Goal: Task Accomplishment & Management: Complete application form

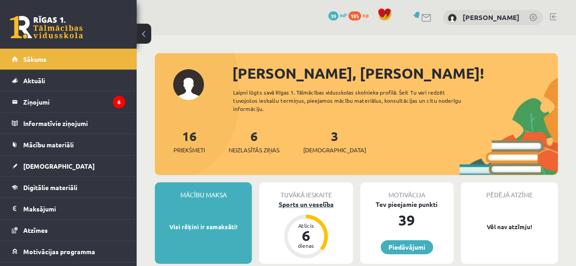
click at [317, 203] on div "Sports un veselība" at bounding box center [305, 205] width 93 height 10
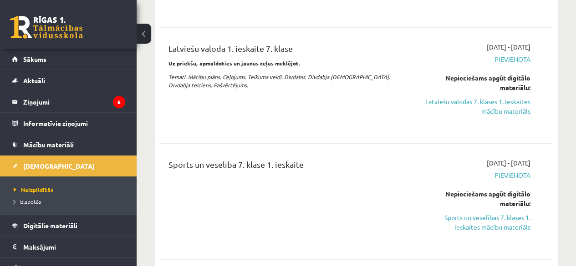
scroll to position [267, 0]
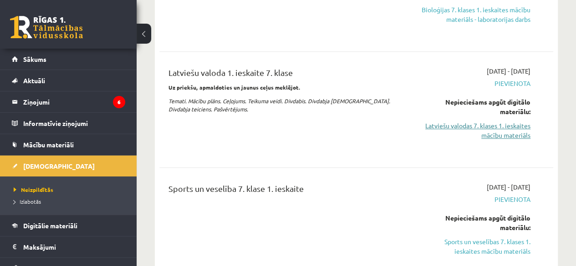
click at [474, 132] on link "Latviešu valodas 7. klases 1. ieskaites mācību materiāls" at bounding box center [474, 130] width 111 height 19
click at [343, 48] on div "Angļu valoda 1. ieskaite 7. klase 2025-09-01 - 2025-09-15 Iesniegta Skatīt Biol…" at bounding box center [356, 71] width 394 height 435
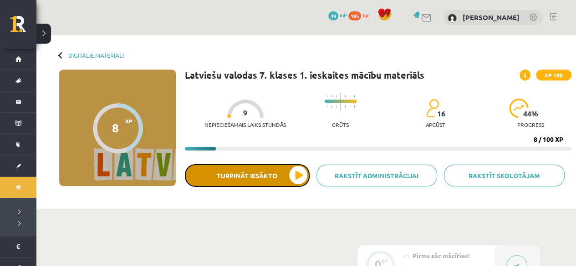
click at [244, 179] on button "Turpināt iesākto" at bounding box center [247, 175] width 125 height 23
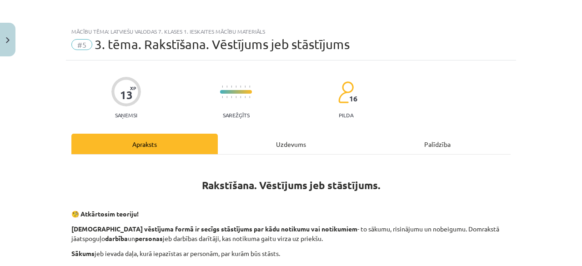
click at [288, 140] on div "Uzdevums" at bounding box center [291, 144] width 147 height 20
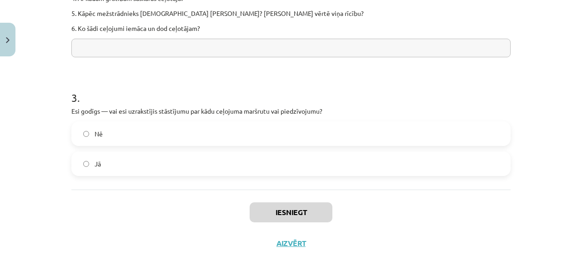
scroll to position [514, 0]
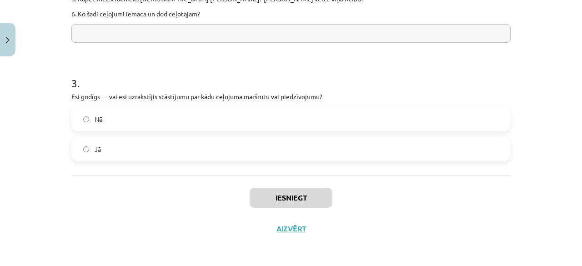
click at [255, 127] on label "Nē" at bounding box center [291, 119] width 438 height 23
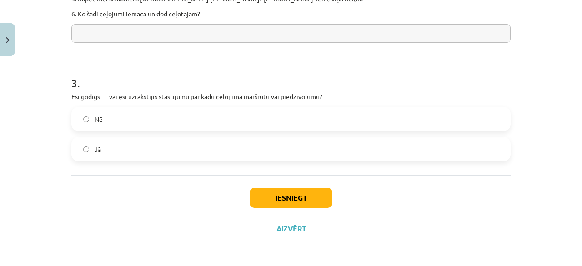
click at [255, 127] on label "Nē" at bounding box center [291, 119] width 438 height 23
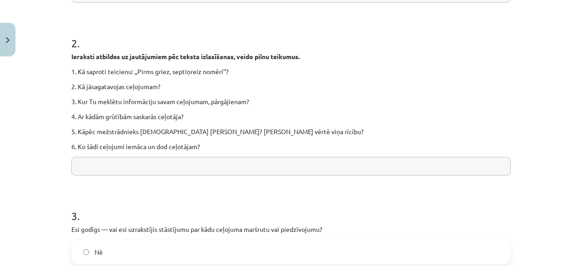
scroll to position [382, 0]
click at [332, 164] on input "text" at bounding box center [291, 165] width 440 height 19
type input "*****"
drag, startPoint x: 574, startPoint y: 141, endPoint x: 579, endPoint y: 143, distance: 5.7
click at [575, 143] on div "Mācību tēma: Latviešu valodas 7. klases 1. ieskaites mācību materiāls #5 3. tēm…" at bounding box center [291, 133] width 582 height 266
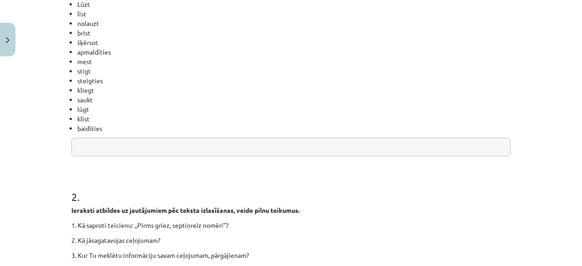
scroll to position [243, 0]
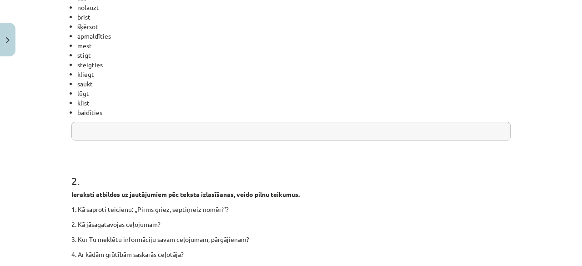
click at [443, 129] on input "text" at bounding box center [291, 131] width 440 height 19
type input "*********"
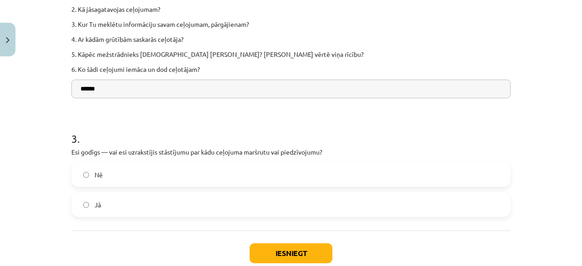
scroll to position [514, 0]
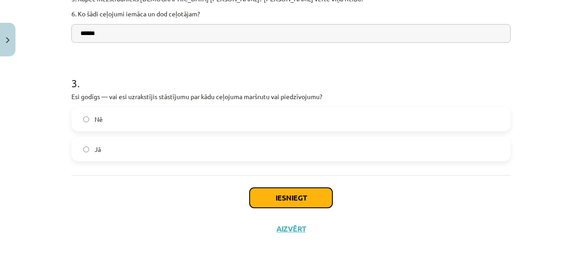
click at [270, 197] on button "Iesniegt" at bounding box center [291, 198] width 83 height 20
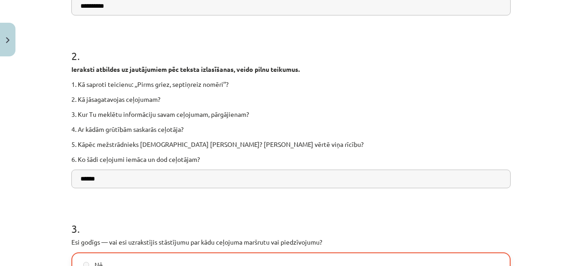
scroll to position [350, 0]
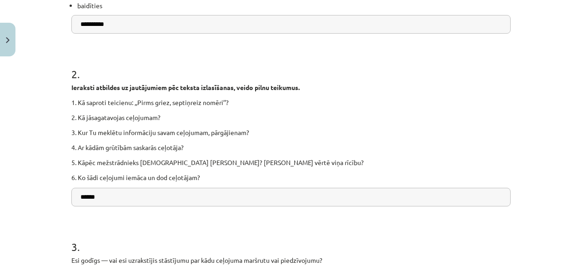
click at [136, 147] on p "4. Ar kādām grūtībām saskarās ceļotāja?" at bounding box center [291, 148] width 440 height 10
drag, startPoint x: 564, startPoint y: 220, endPoint x: 578, endPoint y: 192, distance: 30.7
click at [575, 192] on div "Mācību tēma: Latviešu valodas 7. klases 1. ieskaites mācību materiāls #5 3. tēm…" at bounding box center [291, 133] width 582 height 266
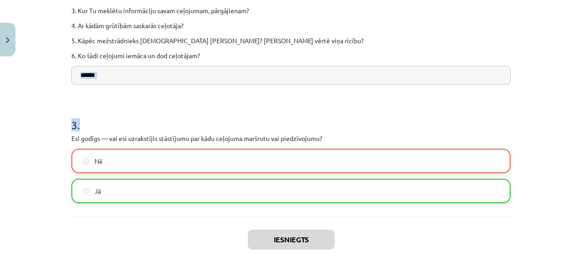
scroll to position [543, 0]
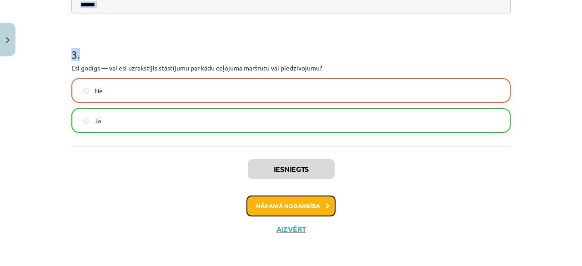
click at [278, 199] on button "Nākamā nodarbība" at bounding box center [291, 206] width 89 height 21
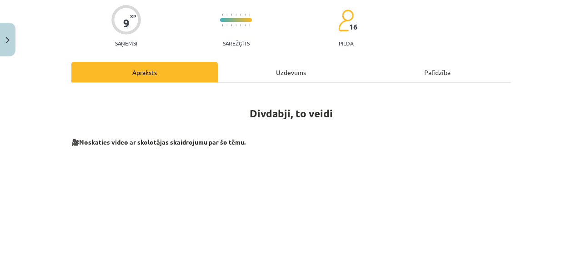
scroll to position [23, 0]
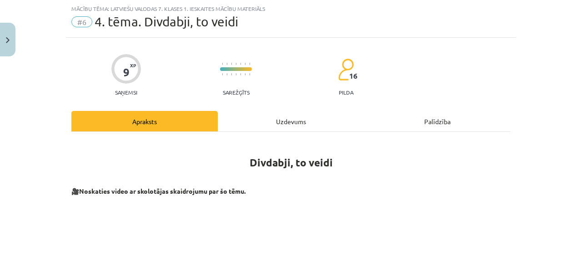
click at [264, 110] on div "9 XP Saņemsi Sarežģīts 16 pilda Apraksts Uzdevums Palīdzība Divdabji, to veidi …" at bounding box center [291, 263] width 450 height 450
click at [266, 116] on div "Uzdevums" at bounding box center [291, 121] width 147 height 20
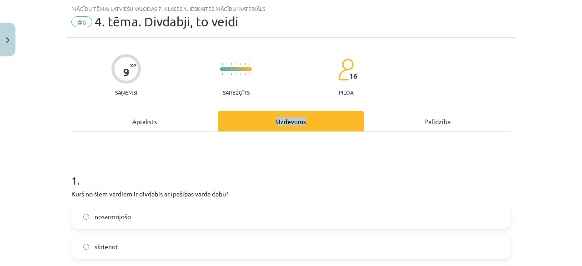
click at [266, 116] on div "Uzdevums" at bounding box center [291, 121] width 147 height 20
click at [267, 116] on div "Uzdevums" at bounding box center [291, 121] width 147 height 20
drag, startPoint x: 580, startPoint y: 67, endPoint x: 582, endPoint y: 72, distance: 5.8
click at [575, 72] on div "Mācību tēma: Latviešu valodas 7. klases 1. ieskaites mācību materiāls #6 4. tēm…" at bounding box center [291, 133] width 582 height 266
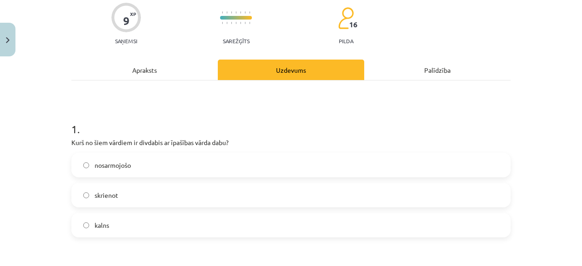
scroll to position [85, 0]
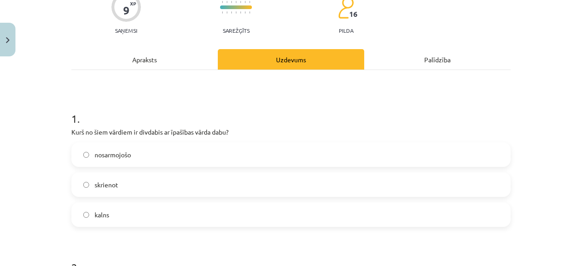
click at [364, 171] on div "nosarmojošo skrienot kalns" at bounding box center [291, 184] width 440 height 85
click at [364, 177] on label "skrienot" at bounding box center [291, 184] width 438 height 23
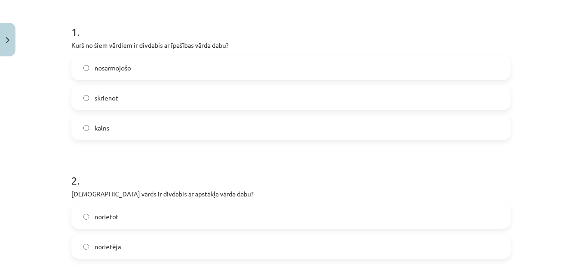
scroll to position [178, 0]
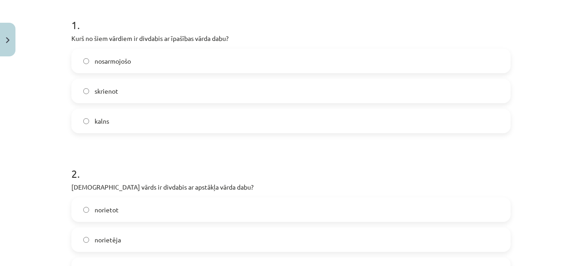
click at [294, 226] on div "norietot norietēja norietošs" at bounding box center [291, 239] width 440 height 85
click at [299, 221] on div "norietot" at bounding box center [291, 209] width 440 height 25
click at [320, 217] on label "norietot" at bounding box center [291, 209] width 438 height 23
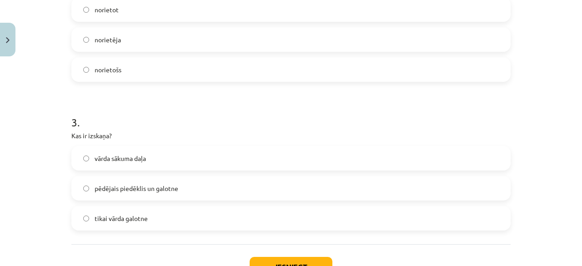
scroll to position [402, 0]
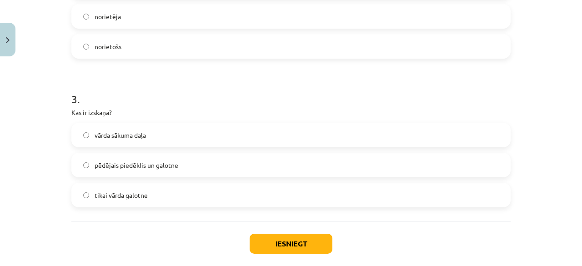
click at [288, 181] on div "vārda sākuma daļa pēdējais piedēklis un galotne tikai vārda galotne" at bounding box center [291, 165] width 440 height 85
click at [291, 184] on label "tikai vārda galotne" at bounding box center [291, 195] width 438 height 23
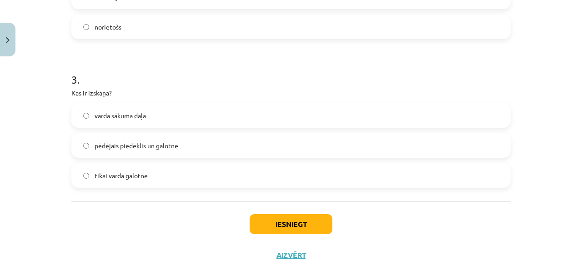
scroll to position [448, 0]
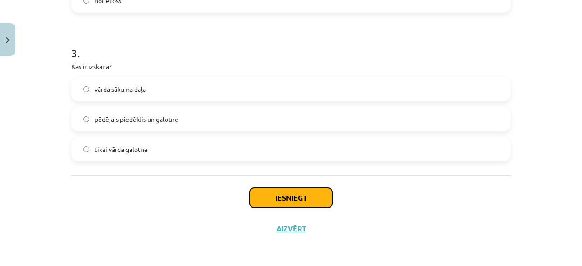
click at [268, 190] on button "Iesniegt" at bounding box center [291, 198] width 83 height 20
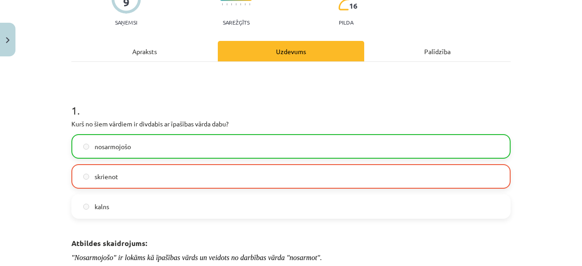
scroll to position [91, 0]
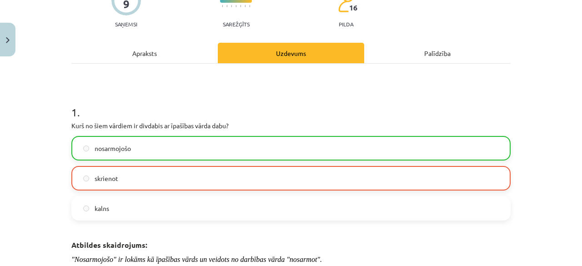
click at [250, 184] on label "skrienot" at bounding box center [291, 178] width 438 height 23
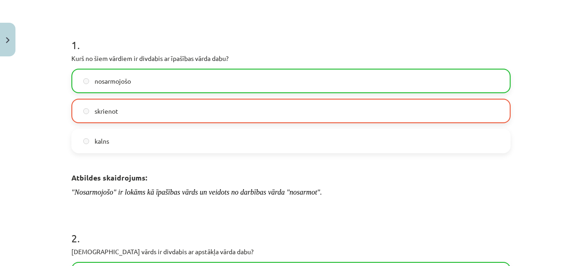
scroll to position [583, 0]
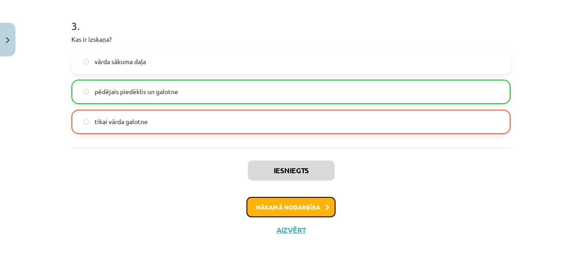
click at [291, 201] on button "Nākamā nodarbība" at bounding box center [291, 207] width 89 height 21
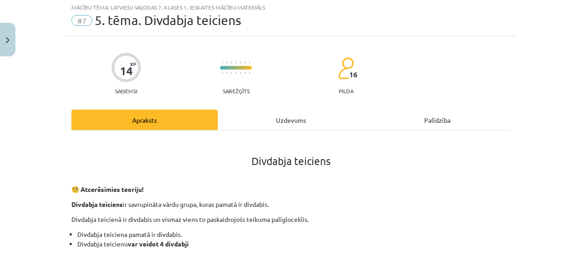
scroll to position [23, 0]
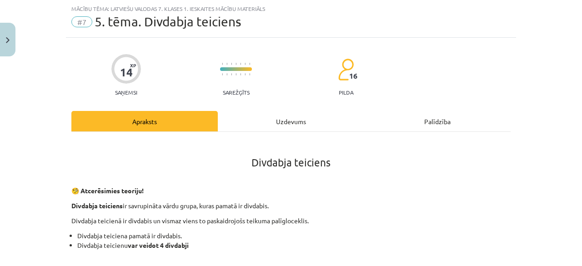
click at [569, 28] on div "Mācību tēma: Latviešu valodas 7. klases 1. ieskaites mācību materiāls #7 5. tēm…" at bounding box center [291, 133] width 582 height 266
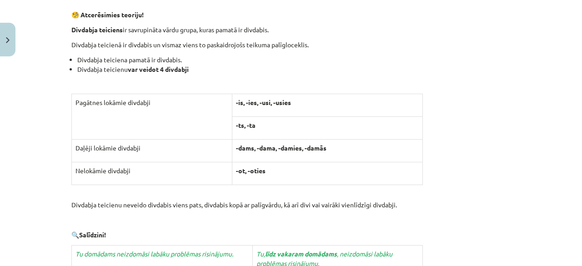
scroll to position [0, 0]
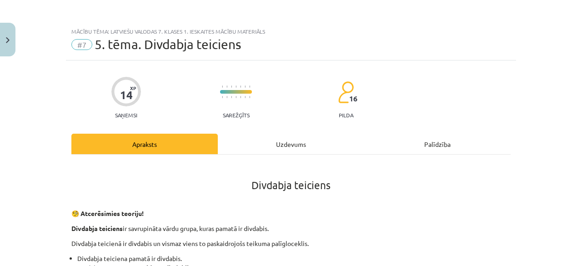
click at [286, 139] on div "Uzdevums" at bounding box center [291, 144] width 147 height 20
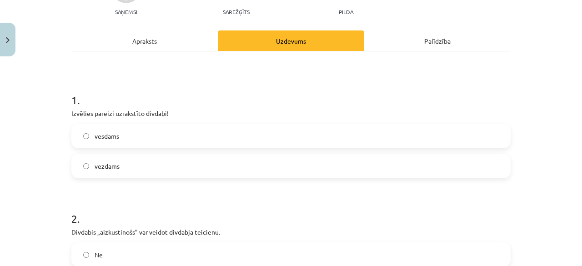
scroll to position [23, 0]
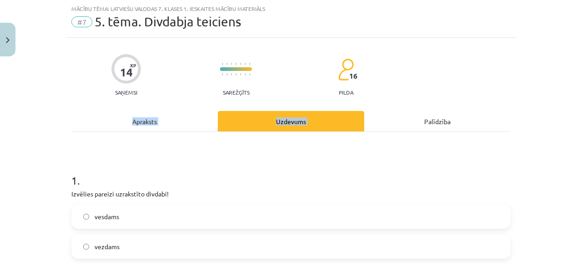
drag, startPoint x: 364, startPoint y: 100, endPoint x: 383, endPoint y: 132, distance: 37.7
click at [198, 219] on label "vesdams" at bounding box center [291, 216] width 438 height 23
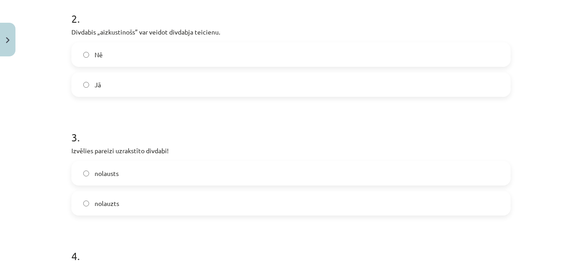
scroll to position [302, 0]
click at [334, 45] on label "Nē" at bounding box center [291, 56] width 438 height 23
click at [283, 199] on label "nolauzts" at bounding box center [291, 204] width 438 height 23
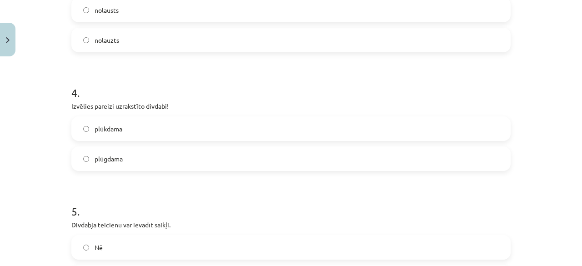
scroll to position [480, 0]
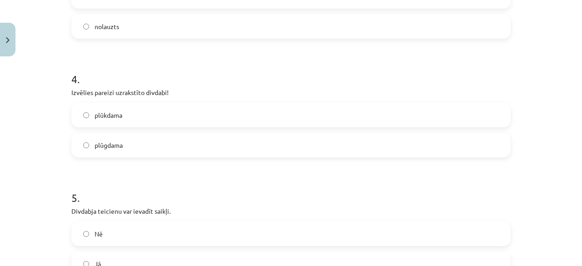
click at [413, 114] on label "plūkdama" at bounding box center [291, 115] width 438 height 23
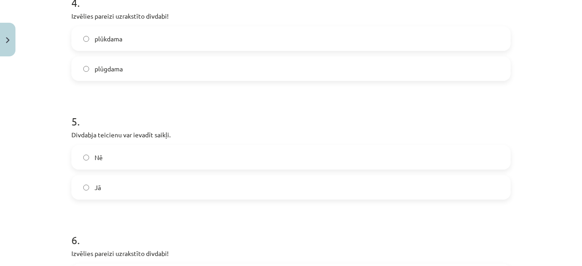
scroll to position [576, 0]
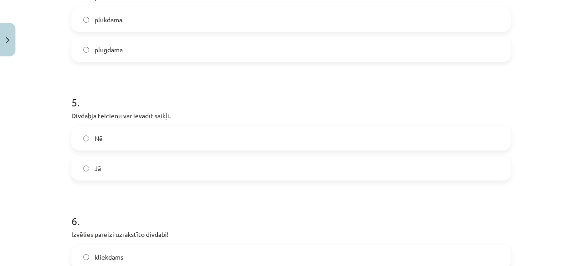
click at [442, 160] on label "Jā" at bounding box center [291, 168] width 438 height 23
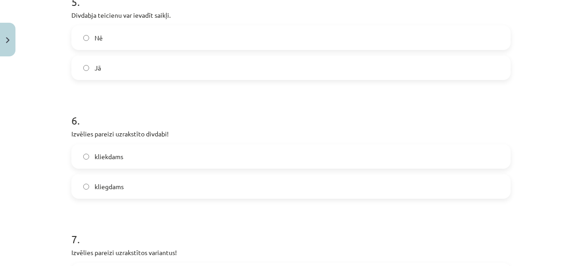
scroll to position [690, 0]
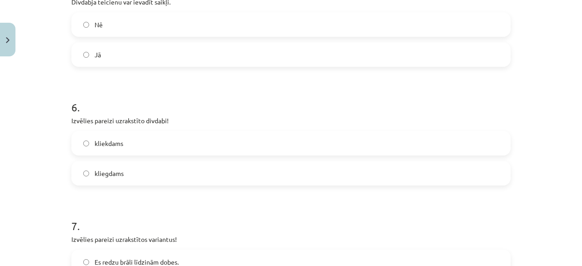
click at [453, 149] on label "kliekdams" at bounding box center [291, 143] width 438 height 23
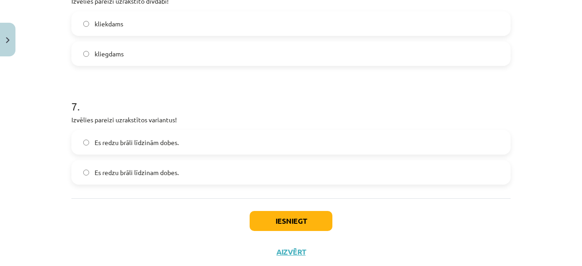
scroll to position [807, 0]
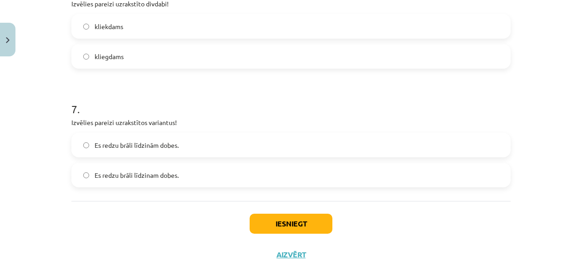
click at [402, 166] on label "Es redzu brāli līdzinam dobes." at bounding box center [291, 175] width 438 height 23
click at [256, 220] on button "Iesniegt" at bounding box center [291, 224] width 83 height 20
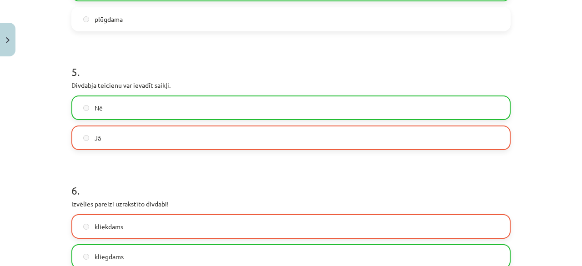
scroll to position [625, 0]
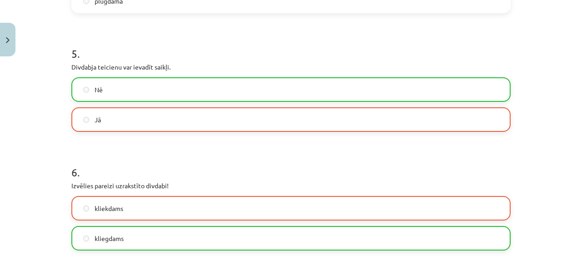
click at [256, 220] on div "kliekdams" at bounding box center [291, 208] width 440 height 25
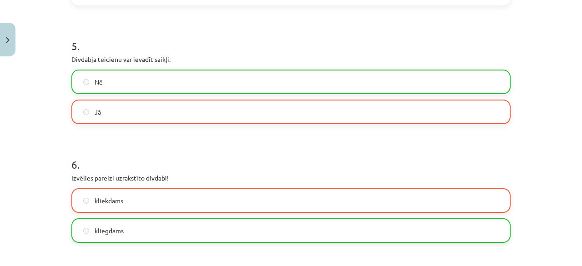
scroll to position [861, 0]
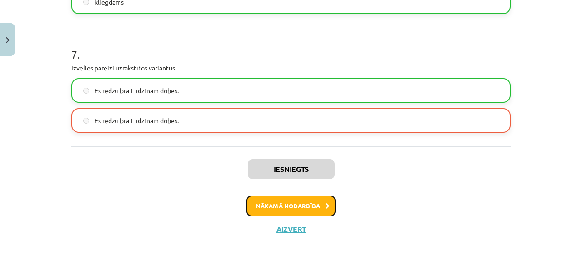
click at [260, 206] on button "Nākamā nodarbība" at bounding box center [291, 206] width 89 height 21
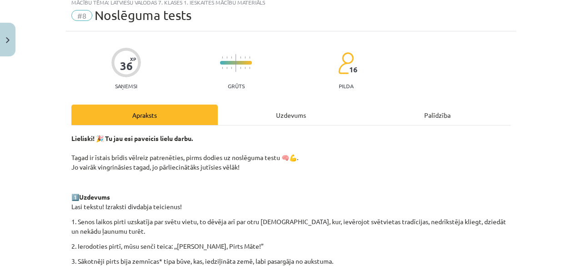
scroll to position [23, 0]
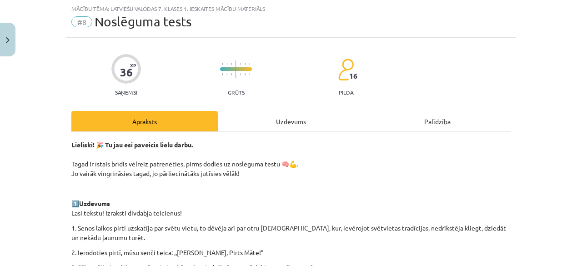
click at [290, 115] on div "Uzdevums" at bounding box center [291, 121] width 147 height 20
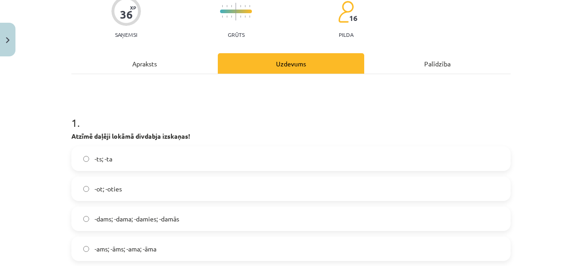
scroll to position [113, 0]
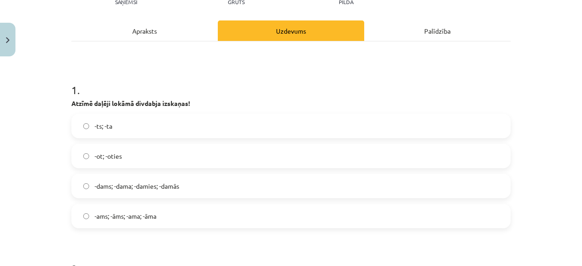
click at [304, 190] on label "-dams; -dama; -damies; -damās" at bounding box center [291, 186] width 438 height 23
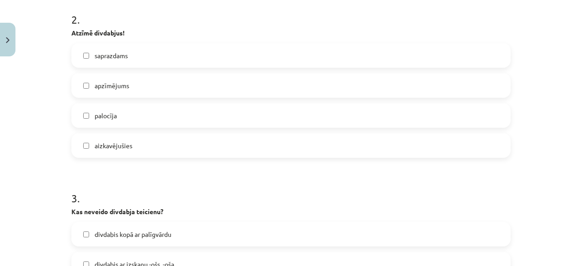
scroll to position [368, 0]
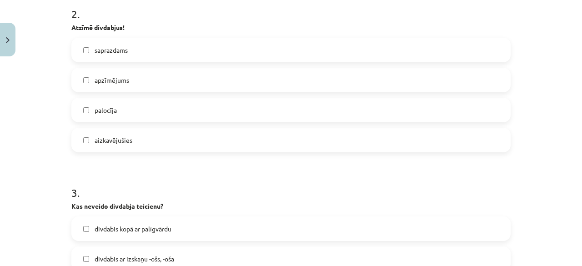
click at [298, 77] on label "apzīmējums" at bounding box center [291, 80] width 438 height 23
click at [297, 71] on label "apzīmējums" at bounding box center [291, 80] width 438 height 23
click at [297, 64] on div "saprazdams apzīmējums palocīja aizkavējušies" at bounding box center [291, 95] width 440 height 115
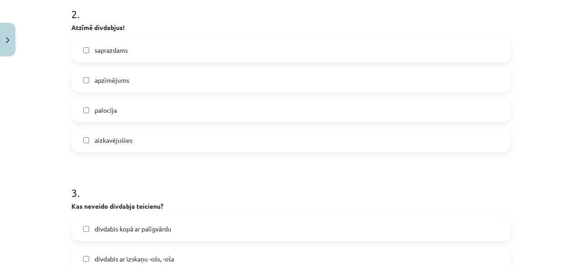
click at [268, 108] on label "palocīja" at bounding box center [291, 110] width 438 height 23
click at [247, 134] on label "aizkavējušies" at bounding box center [291, 140] width 438 height 23
click at [259, 91] on div "apzīmējums" at bounding box center [291, 80] width 440 height 25
click at [258, 84] on label "apzīmējums" at bounding box center [291, 80] width 438 height 23
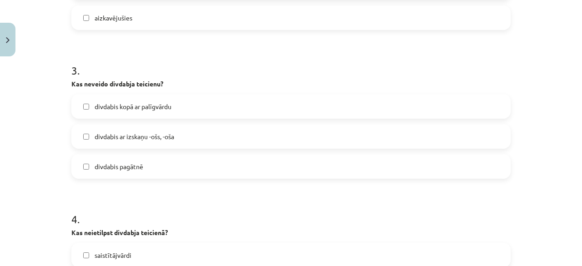
scroll to position [537, 0]
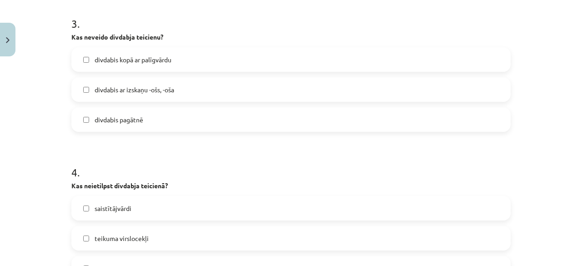
click at [422, 97] on label "divdabis ar izskaņu -ošs, -oša" at bounding box center [291, 89] width 438 height 23
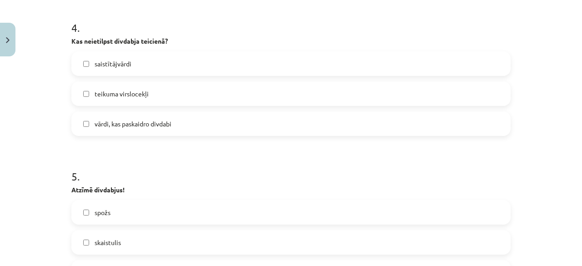
scroll to position [687, 0]
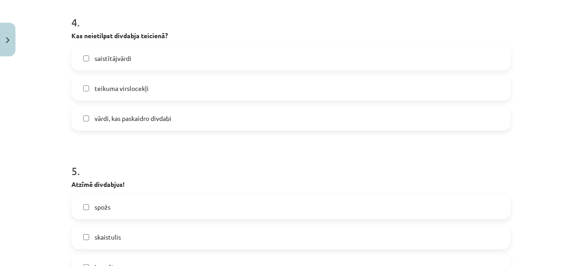
click at [393, 115] on label "vārdi, kas paskaidro divdabi" at bounding box center [291, 118] width 438 height 23
click at [367, 53] on label "saistītājvārdi" at bounding box center [291, 58] width 438 height 23
click at [364, 110] on label "vārdi, kas paskaidro divdabi" at bounding box center [291, 118] width 438 height 23
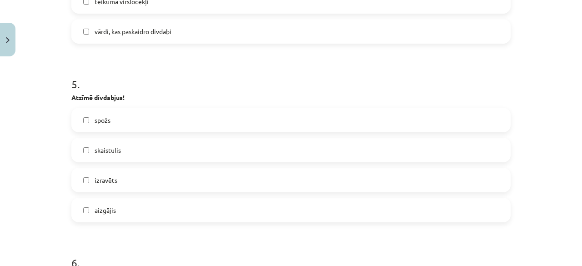
scroll to position [804, 0]
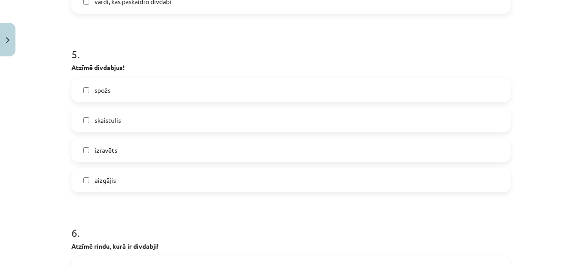
click at [417, 114] on label "skaistulis" at bounding box center [291, 120] width 438 height 23
click at [409, 147] on label "izravēts" at bounding box center [291, 150] width 438 height 23
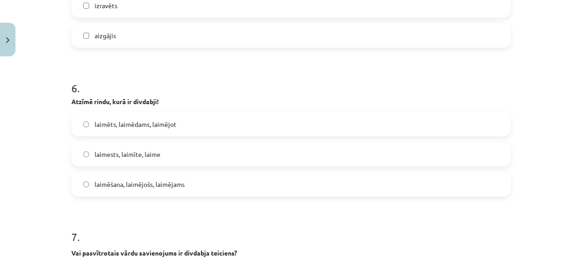
scroll to position [952, 0]
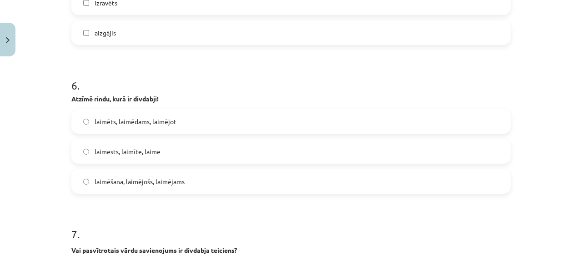
click at [384, 127] on label "laimēts, laimēdams, laimējot" at bounding box center [291, 121] width 438 height 23
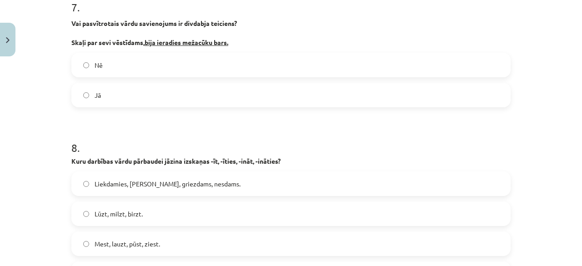
scroll to position [1184, 0]
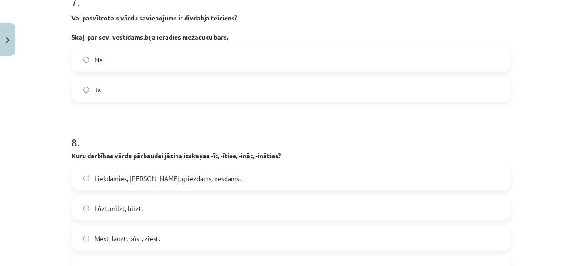
click at [393, 79] on label "Jā" at bounding box center [291, 89] width 438 height 23
click at [299, 233] on label "Mest, lauzt, pūst, ziest." at bounding box center [291, 238] width 438 height 23
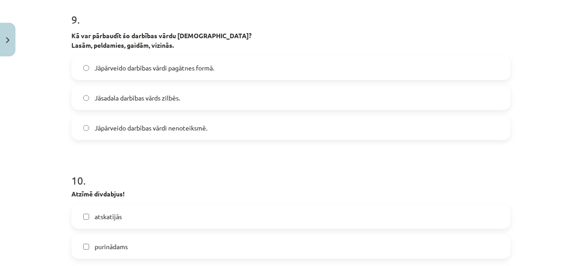
scroll to position [1494, 0]
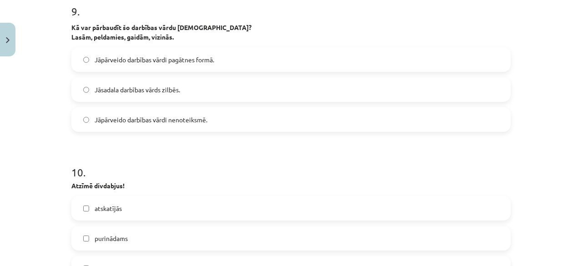
click at [342, 69] on label "Jāpārveido darbības vārdi pagātnes formā." at bounding box center [291, 59] width 438 height 23
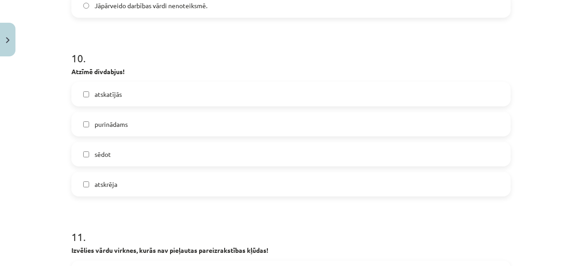
scroll to position [1600, 0]
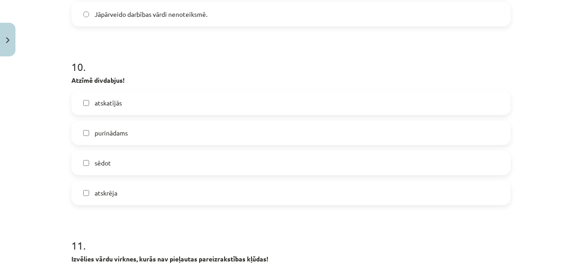
click at [305, 144] on div "atskatījās purinādams sēdot atskrēja" at bounding box center [291, 148] width 440 height 115
click at [292, 191] on label "atskrēja" at bounding box center [291, 193] width 438 height 23
drag, startPoint x: 288, startPoint y: 169, endPoint x: 292, endPoint y: 150, distance: 19.6
click at [292, 151] on div "sēdot" at bounding box center [291, 163] width 440 height 25
click at [277, 153] on label "sēdot" at bounding box center [291, 163] width 438 height 23
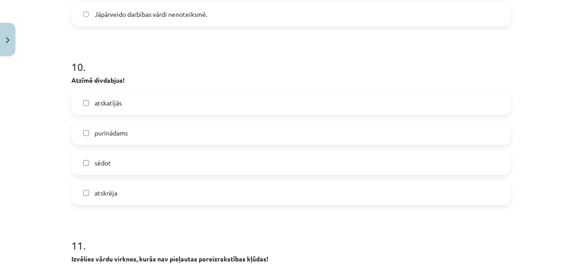
click at [277, 140] on label "purinādams" at bounding box center [291, 132] width 438 height 23
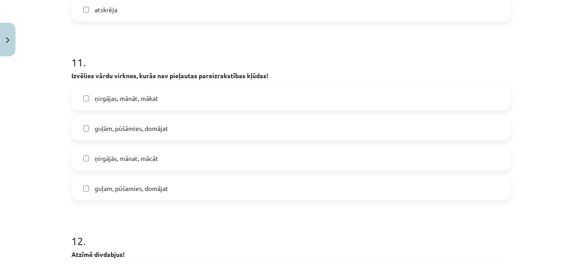
scroll to position [1786, 0]
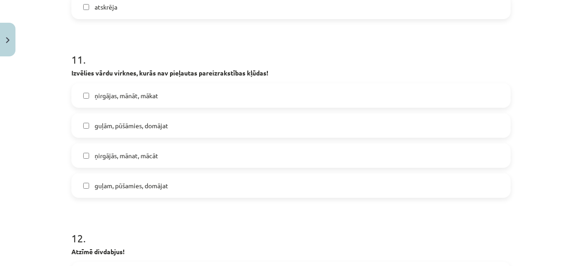
click at [367, 119] on label "guļām, pūšāmies, domājat" at bounding box center [291, 125] width 438 height 23
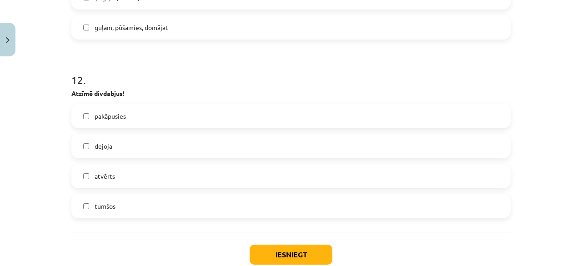
scroll to position [1952, 0]
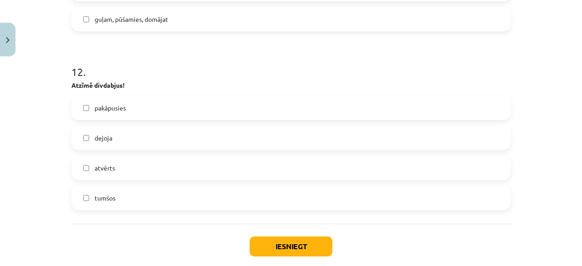
click at [469, 120] on div "pakāpusies dejoja atvērts tumšos" at bounding box center [291, 153] width 440 height 115
click at [464, 118] on label "pakāpusies" at bounding box center [291, 107] width 438 height 23
click at [451, 139] on label "dejoja" at bounding box center [291, 137] width 438 height 23
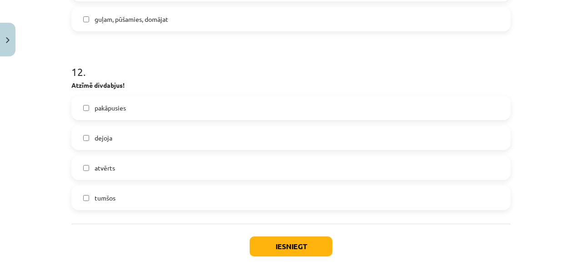
click at [441, 156] on div "atvērts" at bounding box center [291, 168] width 440 height 25
click at [442, 160] on label "atvērts" at bounding box center [291, 168] width 438 height 23
click at [440, 143] on label "dejoja" at bounding box center [291, 137] width 438 height 23
click at [425, 168] on label "atvērts" at bounding box center [291, 168] width 438 height 23
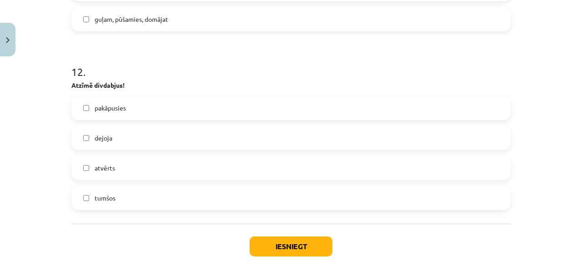
click at [388, 186] on div "tumšos" at bounding box center [291, 198] width 440 height 25
click at [346, 202] on label "tumšos" at bounding box center [291, 198] width 438 height 23
click at [286, 245] on button "Iesniegt" at bounding box center [291, 247] width 83 height 20
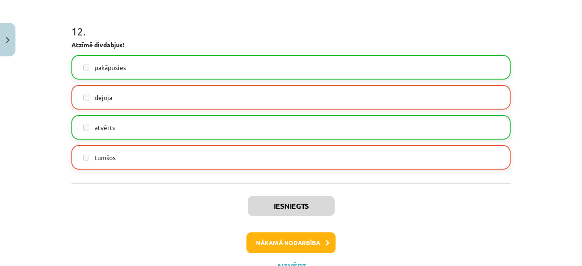
scroll to position [2030, 0]
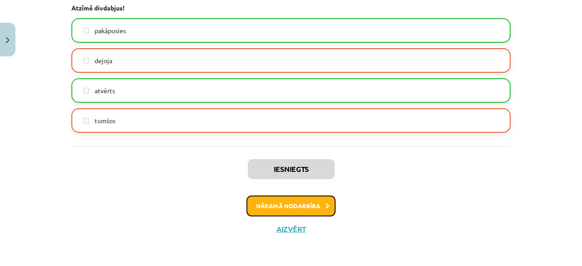
click at [292, 205] on button "Nākamā nodarbība" at bounding box center [291, 206] width 89 height 21
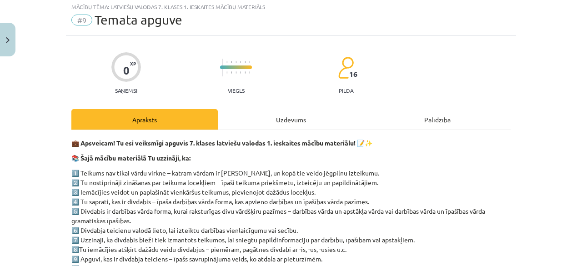
scroll to position [23, 0]
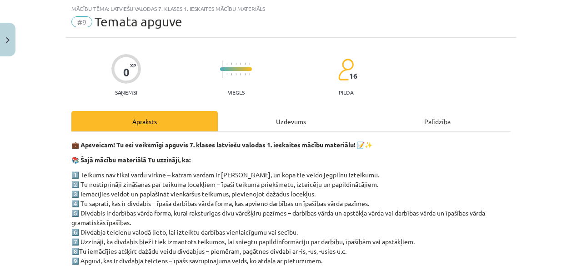
click at [281, 119] on div "Uzdevums" at bounding box center [291, 121] width 147 height 20
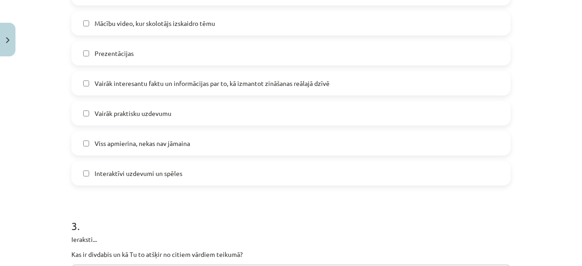
scroll to position [814, 0]
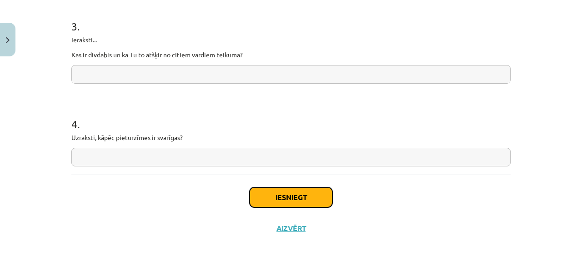
click at [280, 197] on button "Iesniegt" at bounding box center [291, 197] width 83 height 20
click at [169, 151] on input "text" at bounding box center [291, 157] width 440 height 19
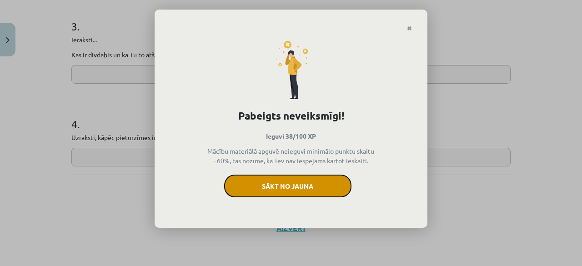
click at [257, 183] on button "Sākt no jauna" at bounding box center [287, 186] width 127 height 23
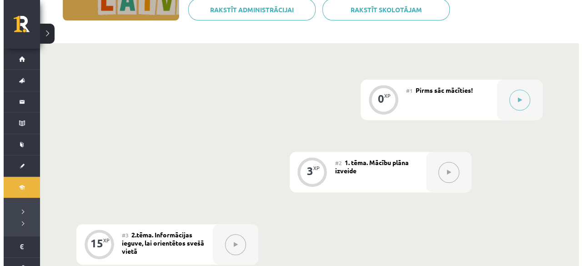
scroll to position [212, 0]
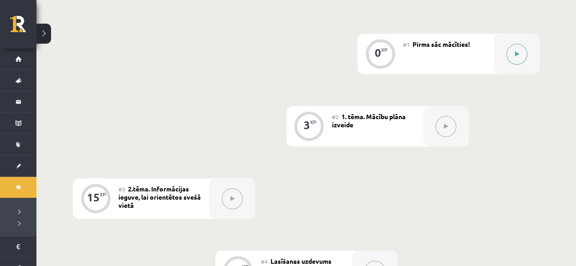
click at [526, 48] on div at bounding box center [516, 54] width 45 height 40
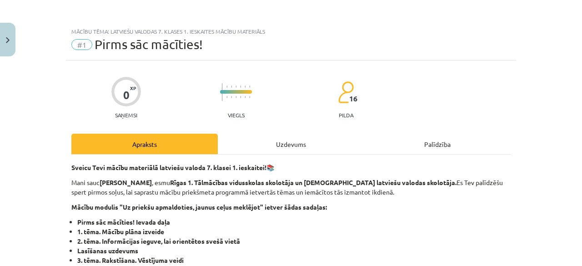
drag, startPoint x: 250, startPoint y: 146, endPoint x: 272, endPoint y: 141, distance: 22.3
click at [272, 141] on div "Uzdevums" at bounding box center [291, 144] width 147 height 20
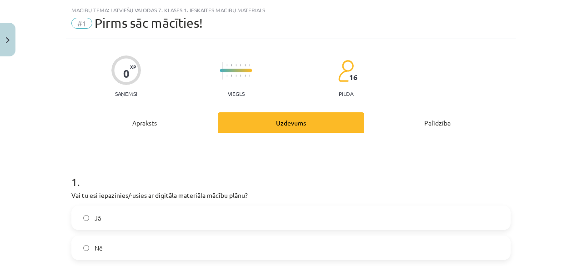
scroll to position [23, 0]
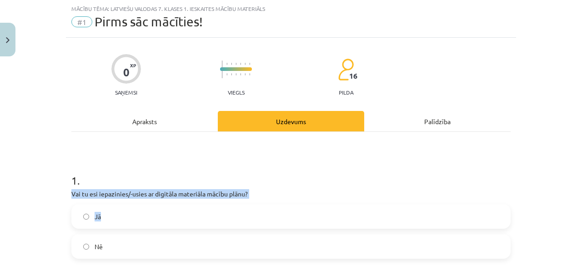
drag, startPoint x: 272, startPoint y: 141, endPoint x: 229, endPoint y: 228, distance: 97.3
click at [229, 228] on div "1 . Vai tu esi iepazinies/-usies ar digitāla materiāla mācību plānu? Jā Nē" at bounding box center [291, 202] width 440 height 141
click at [228, 218] on label "Jā" at bounding box center [291, 216] width 438 height 23
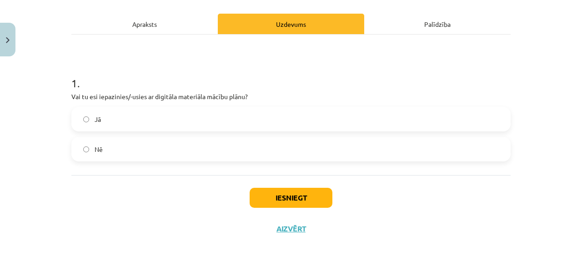
scroll to position [116, 0]
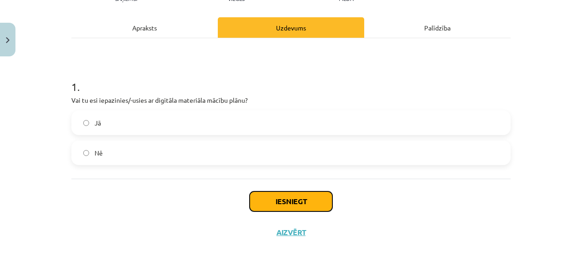
click at [278, 193] on button "Iesniegt" at bounding box center [291, 202] width 83 height 20
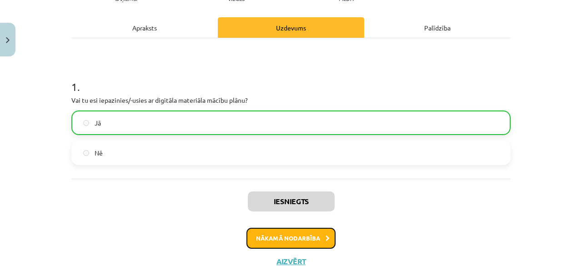
click at [295, 233] on button "Nākamā nodarbība" at bounding box center [291, 238] width 89 height 21
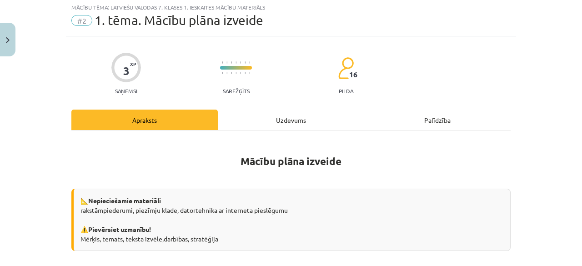
scroll to position [23, 0]
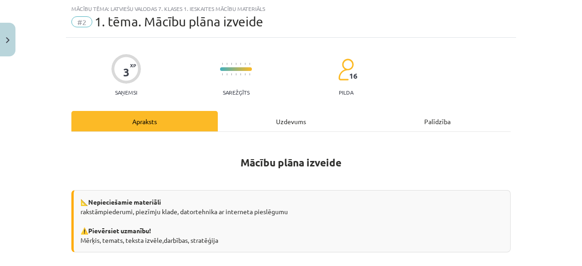
click at [302, 128] on div "Uzdevums" at bounding box center [291, 121] width 147 height 20
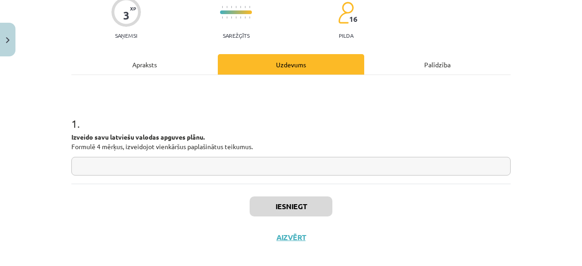
scroll to position [88, 0]
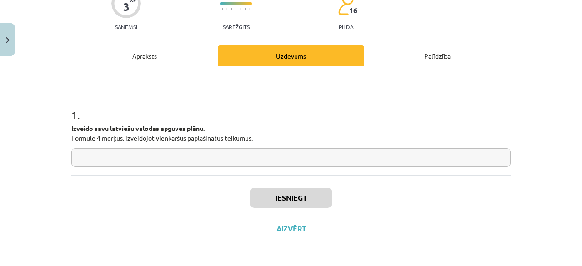
click at [440, 159] on input "text" at bounding box center [291, 157] width 440 height 19
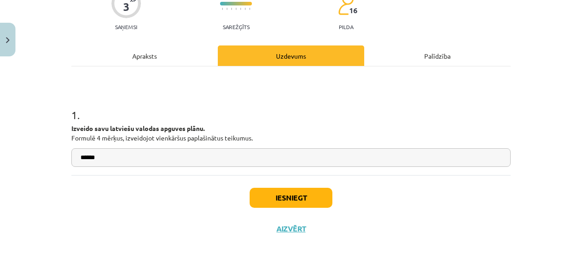
type input "******"
click at [294, 196] on button "Iesniegt" at bounding box center [291, 198] width 83 height 20
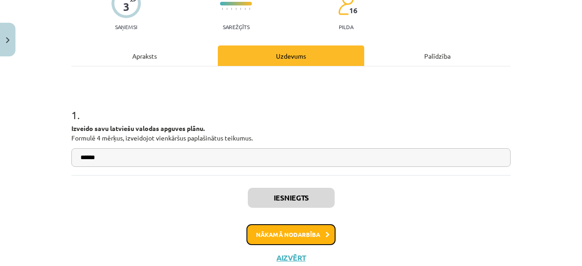
click at [278, 233] on button "Nākamā nodarbība" at bounding box center [291, 234] width 89 height 21
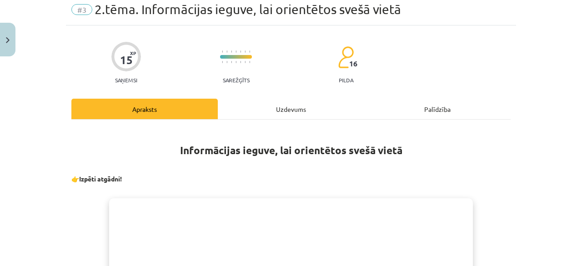
scroll to position [23, 0]
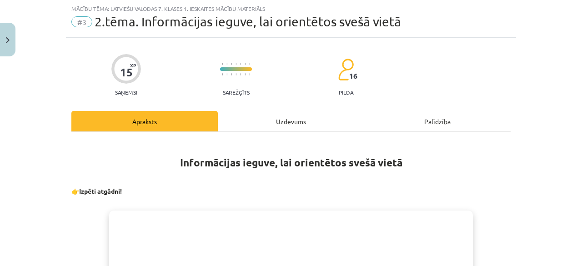
click at [278, 112] on div "Uzdevums" at bounding box center [291, 121] width 147 height 20
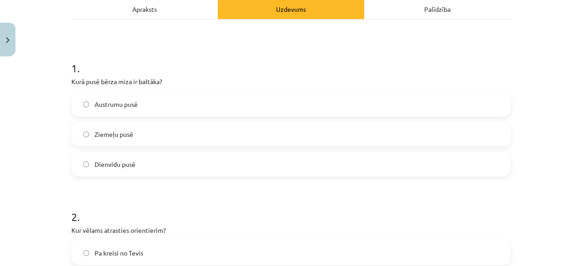
scroll to position [134, 0]
click at [155, 170] on label "Dienvidu pusē" at bounding box center [291, 165] width 438 height 23
click at [174, 136] on label "Ziemeļu pusē" at bounding box center [291, 135] width 438 height 23
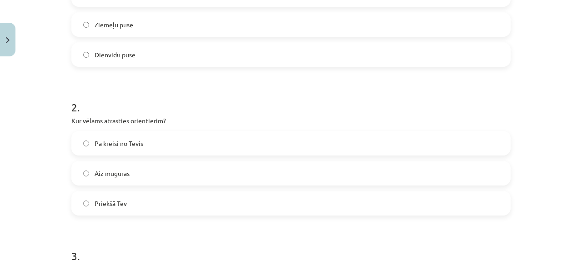
scroll to position [278, 0]
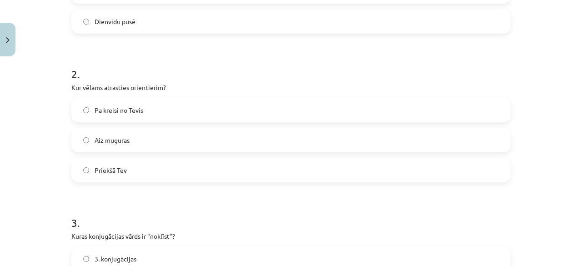
click at [121, 164] on label "Priekšā Tev" at bounding box center [291, 170] width 438 height 23
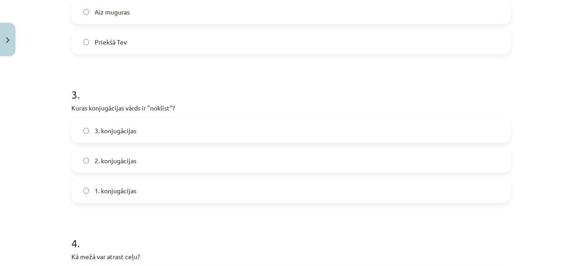
scroll to position [406, 0]
click at [311, 193] on label "1. konjugācijas" at bounding box center [291, 190] width 438 height 23
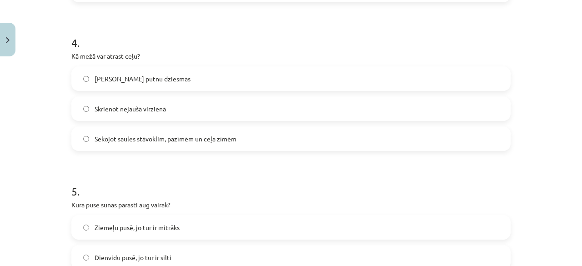
scroll to position [609, 0]
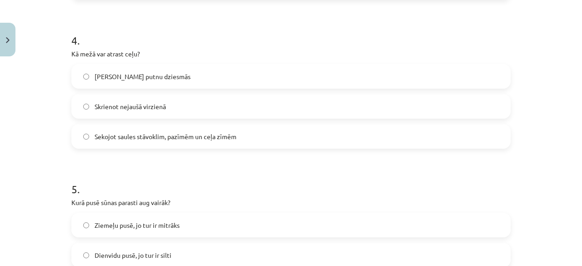
click at [240, 76] on label "Klausoties putnu dziesmās" at bounding box center [291, 76] width 438 height 23
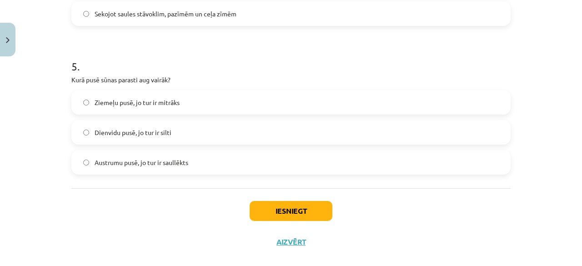
scroll to position [731, 0]
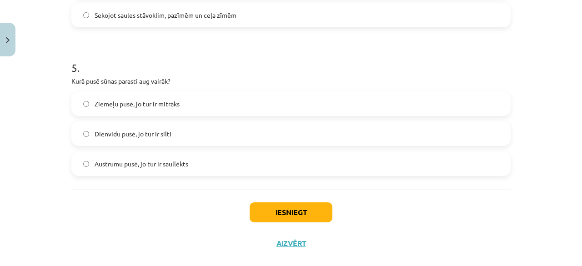
click at [209, 106] on label "Ziemeļu pusē, jo tur ir mitrāks" at bounding box center [291, 103] width 438 height 23
click at [295, 216] on button "Iesniegt" at bounding box center [291, 212] width 83 height 20
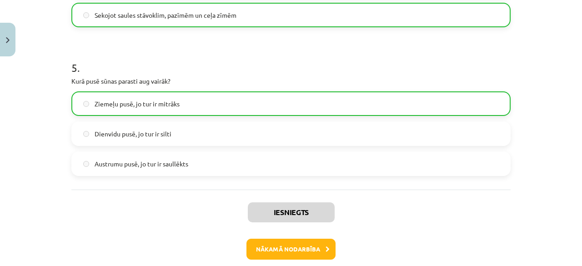
click at [396, 217] on div "Iesniegts Nākamā nodarbība Aizvērt" at bounding box center [291, 236] width 440 height 93
click at [309, 251] on button "Nākamā nodarbība" at bounding box center [291, 249] width 89 height 21
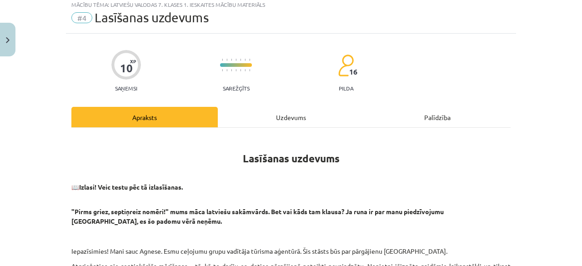
scroll to position [23, 0]
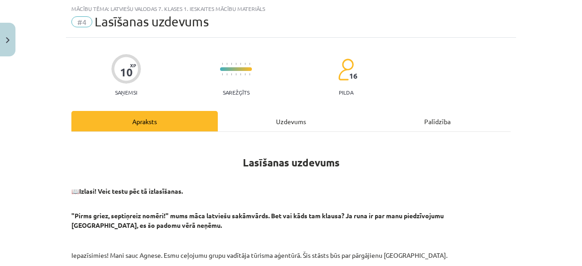
click at [280, 117] on div "Uzdevums" at bounding box center [291, 121] width 147 height 20
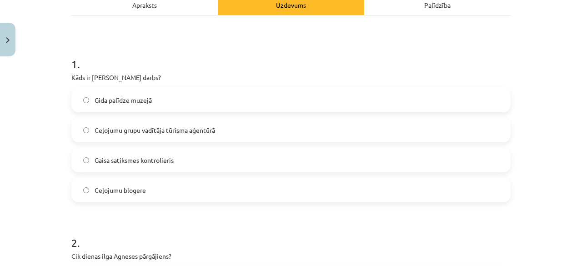
scroll to position [137, 0]
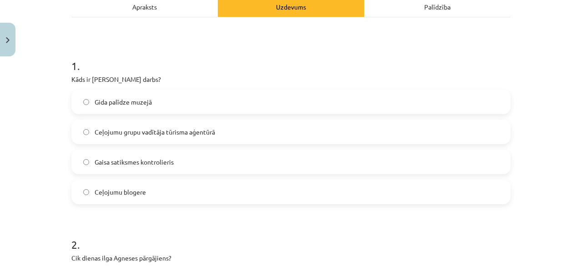
click at [218, 130] on label "Ceļojumu grupu vadītāja tūrisma aģentūrā" at bounding box center [291, 132] width 438 height 23
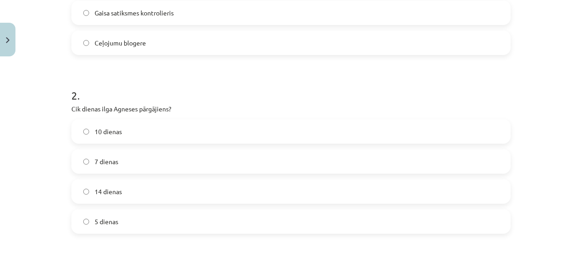
scroll to position [288, 0]
click at [355, 128] on label "10 dienas" at bounding box center [291, 130] width 438 height 23
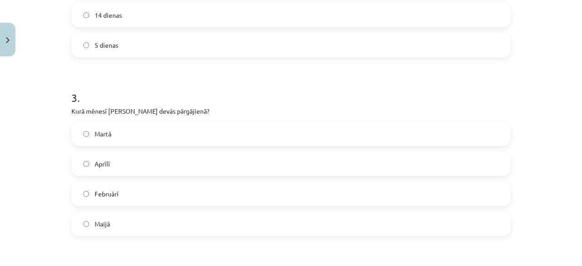
scroll to position [468, 0]
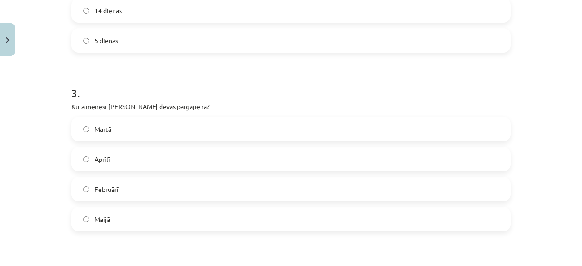
click at [207, 131] on label "Martā" at bounding box center [291, 129] width 438 height 23
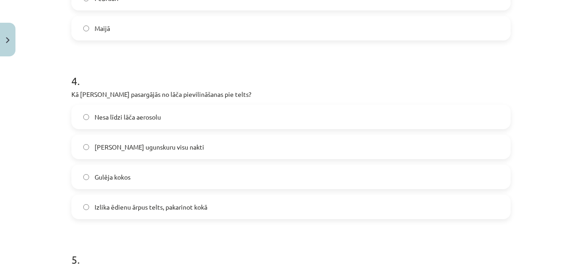
scroll to position [662, 0]
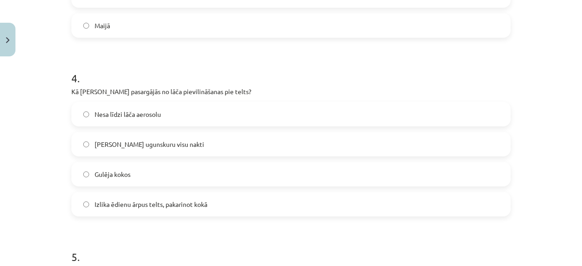
drag, startPoint x: 370, startPoint y: 159, endPoint x: 366, endPoint y: 168, distance: 9.8
click at [366, 168] on div "Nesa līdzi lāča aerosolu Dedzināja ugunskuru visu nakti Gulēja kokos Izlika ēdi…" at bounding box center [291, 159] width 440 height 115
click at [373, 172] on label "Gulēja kokos" at bounding box center [291, 174] width 438 height 23
drag, startPoint x: 355, startPoint y: 127, endPoint x: 352, endPoint y: 114, distance: 13.6
click at [352, 114] on div "Nesa līdzi lāča aerosolu Dedzināja ugunskuru visu nakti Gulēja kokos Izlika ēdi…" at bounding box center [291, 159] width 440 height 115
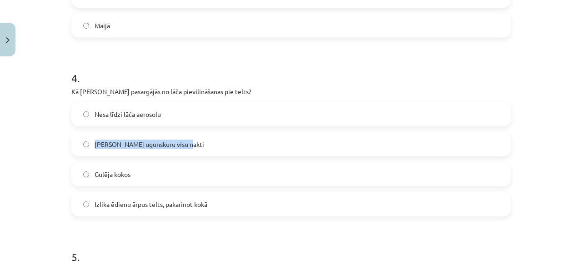
click at [352, 114] on label "Nesa līdzi lāča aerosolu" at bounding box center [291, 114] width 438 height 23
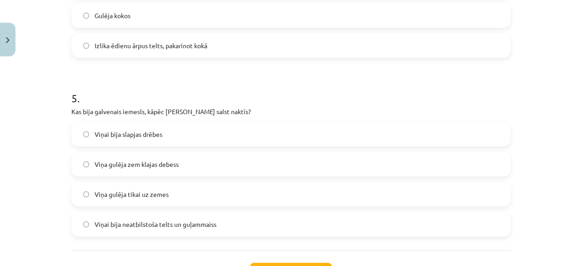
scroll to position [826, 0]
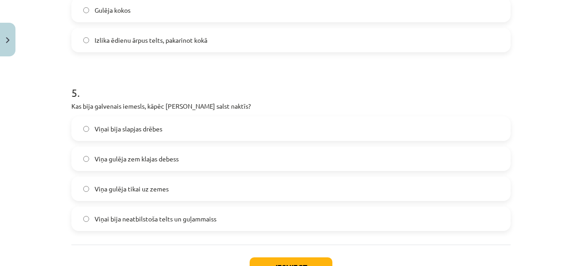
click at [258, 131] on label "Viņai bija slapjas drēbes" at bounding box center [291, 128] width 438 height 23
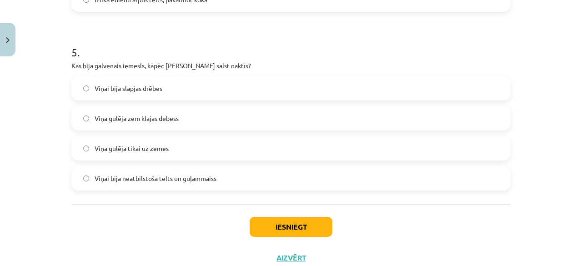
scroll to position [872, 0]
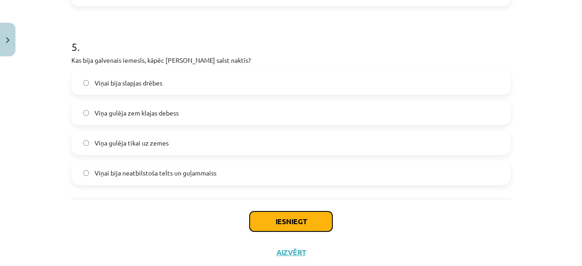
click at [281, 223] on button "Iesniegt" at bounding box center [291, 222] width 83 height 20
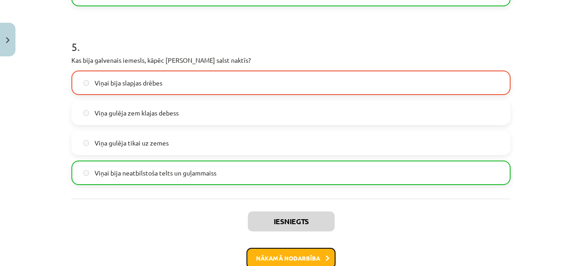
click at [268, 254] on button "Nākamā nodarbība" at bounding box center [291, 258] width 89 height 21
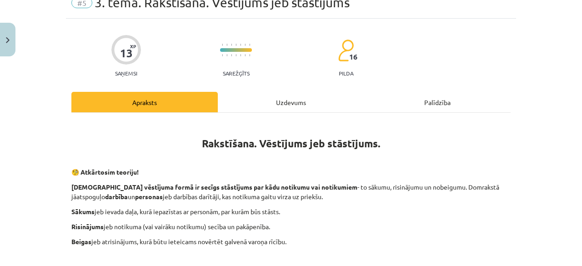
scroll to position [23, 0]
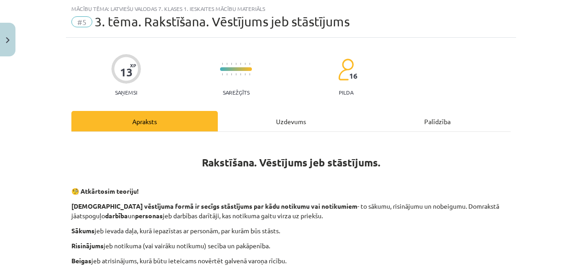
click at [273, 117] on div "Uzdevums" at bounding box center [291, 121] width 147 height 20
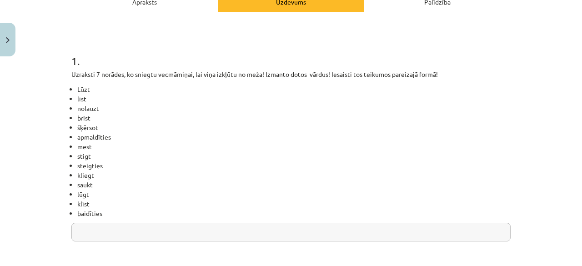
scroll to position [147, 0]
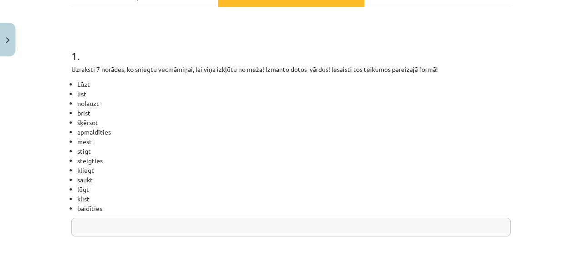
drag, startPoint x: 425, startPoint y: 158, endPoint x: 369, endPoint y: 163, distance: 56.6
click at [369, 163] on li "steigties" at bounding box center [294, 161] width 434 height 10
click at [88, 224] on input "text" at bounding box center [291, 227] width 440 height 19
click at [131, 229] on input "*********" at bounding box center [291, 227] width 440 height 19
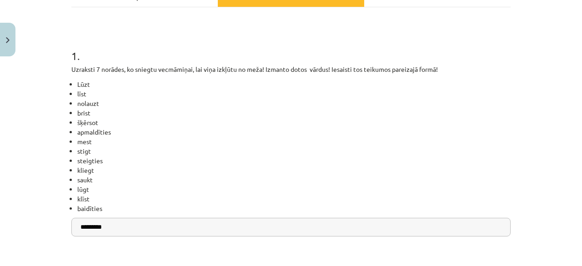
click at [131, 229] on input "*********" at bounding box center [291, 227] width 440 height 19
click at [133, 227] on input "*********" at bounding box center [291, 227] width 440 height 19
type input "**********"
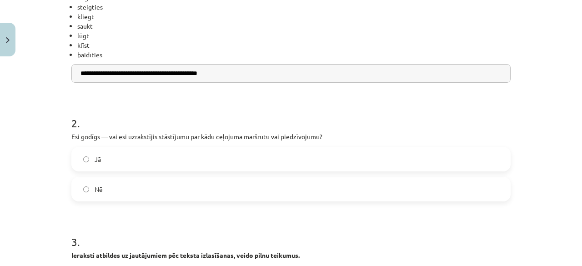
scroll to position [303, 0]
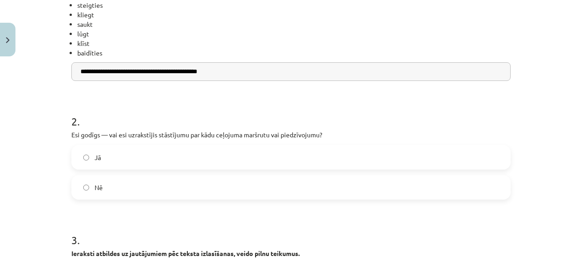
click at [320, 198] on label "Nē" at bounding box center [291, 187] width 438 height 23
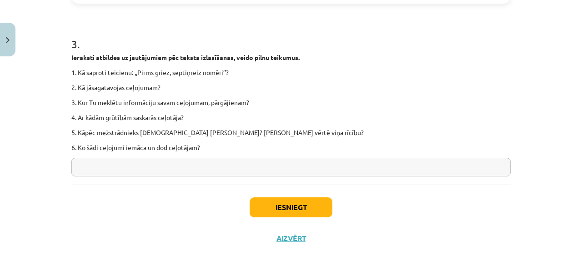
scroll to position [498, 0]
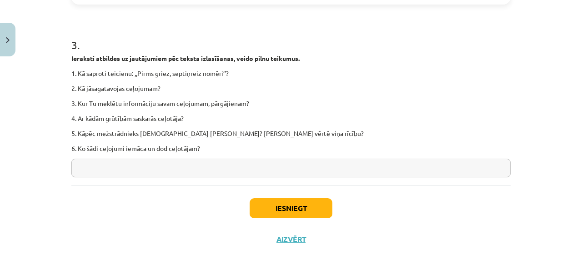
click at [128, 170] on input "text" at bounding box center [291, 168] width 440 height 19
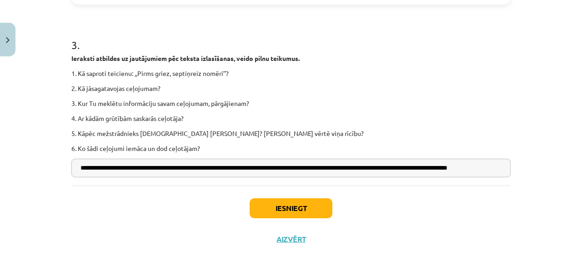
scroll to position [0, 20]
type input "**********"
click at [294, 211] on button "Iesniegt" at bounding box center [291, 208] width 83 height 20
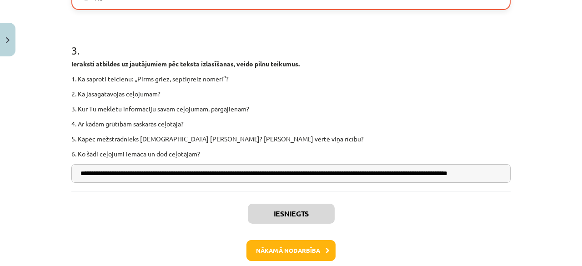
scroll to position [537, 0]
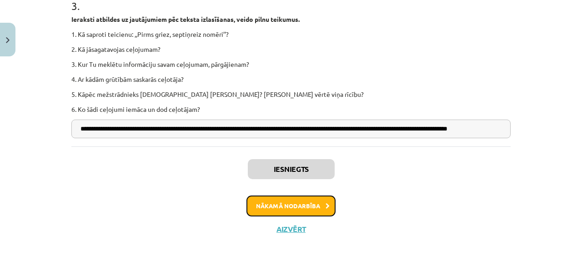
click at [265, 205] on button "Nākamā nodarbība" at bounding box center [291, 206] width 89 height 21
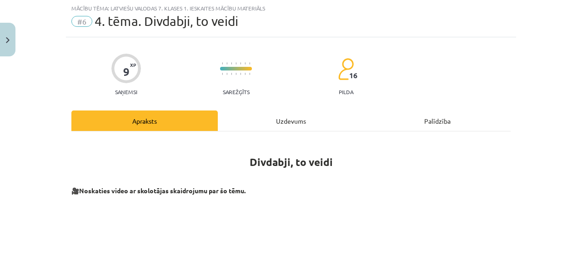
scroll to position [23, 0]
click at [279, 120] on div "Uzdevums" at bounding box center [291, 121] width 147 height 20
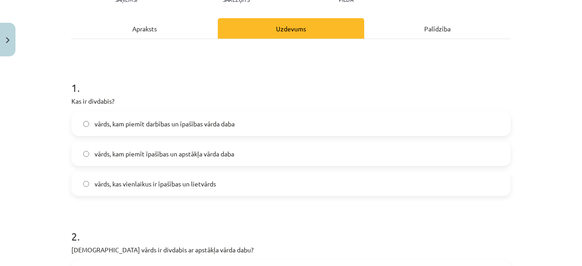
scroll to position [128, 0]
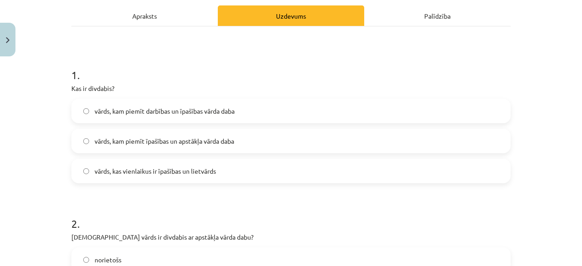
click at [230, 107] on span "vārds, kam piemīt darbības un īpašības vārda daba" at bounding box center [165, 111] width 140 height 10
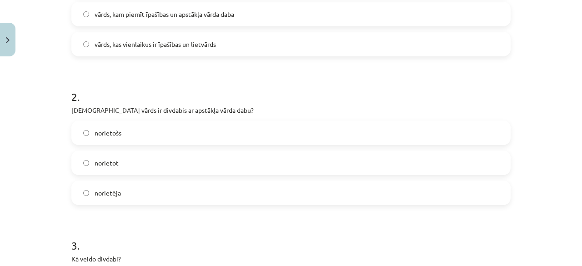
scroll to position [257, 0]
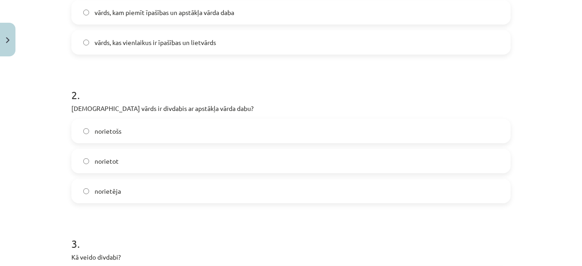
click at [143, 153] on label "norietot" at bounding box center [291, 161] width 438 height 23
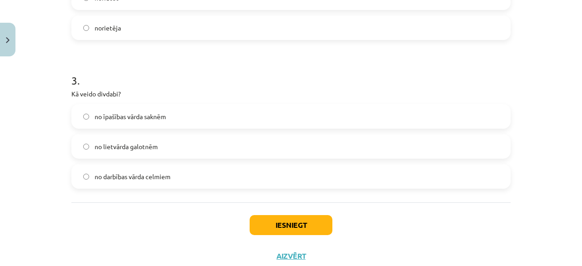
scroll to position [423, 0]
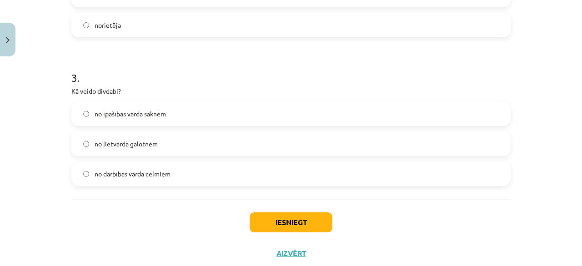
click at [197, 109] on label "no īpašības vārda saknēm" at bounding box center [291, 113] width 438 height 23
click at [259, 214] on button "Iesniegt" at bounding box center [291, 222] width 83 height 20
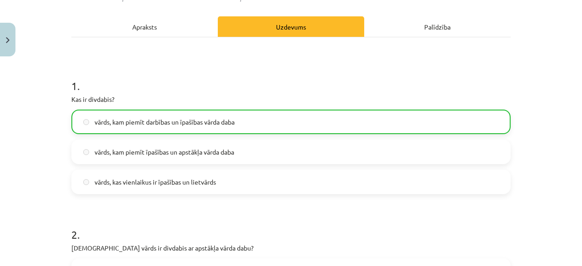
scroll to position [539, 0]
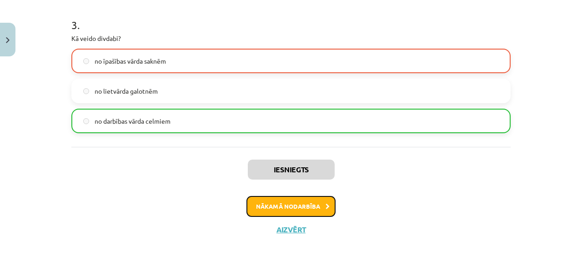
click at [269, 205] on button "Nākamā nodarbība" at bounding box center [291, 206] width 89 height 21
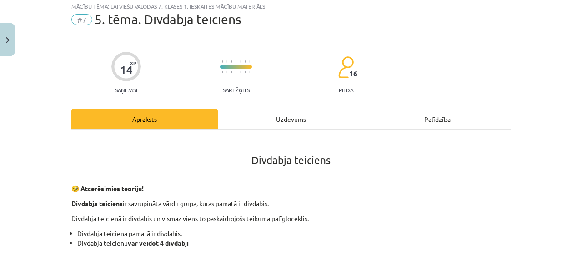
scroll to position [23, 0]
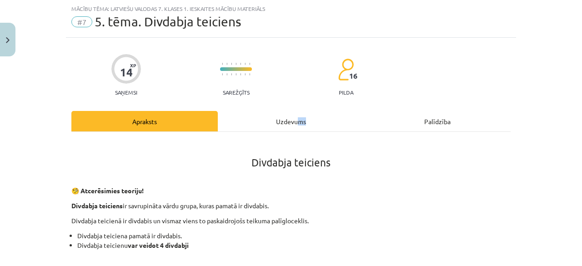
drag, startPoint x: 292, startPoint y: 121, endPoint x: 302, endPoint y: 122, distance: 10.1
click at [302, 122] on div "Uzdevums" at bounding box center [291, 121] width 147 height 20
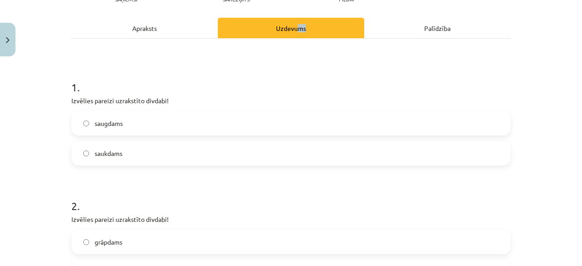
scroll to position [117, 0]
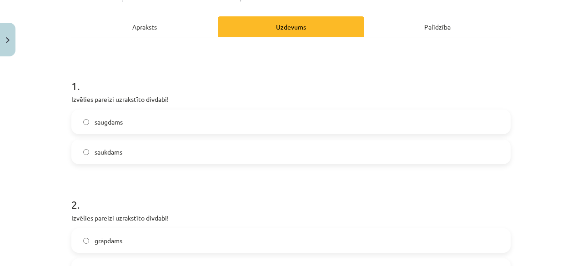
click at [290, 115] on label "saugdams" at bounding box center [291, 122] width 438 height 23
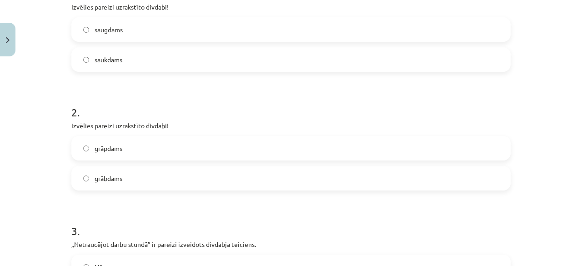
scroll to position [232, 0]
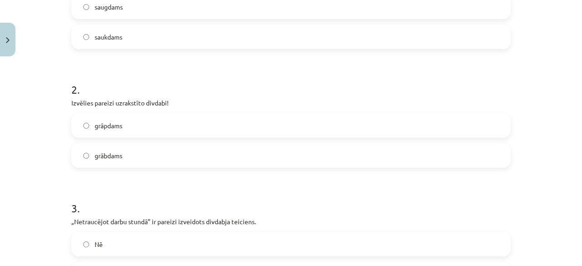
click at [171, 129] on label "grāpdams" at bounding box center [291, 125] width 438 height 23
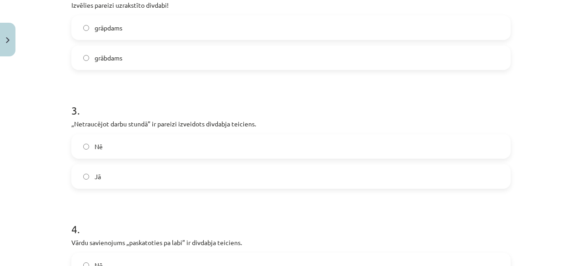
scroll to position [357, 0]
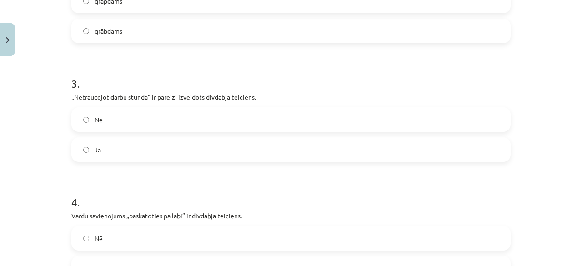
click at [236, 154] on label "Jā" at bounding box center [291, 149] width 438 height 23
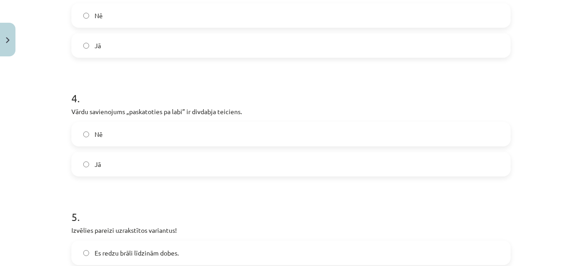
scroll to position [494, 0]
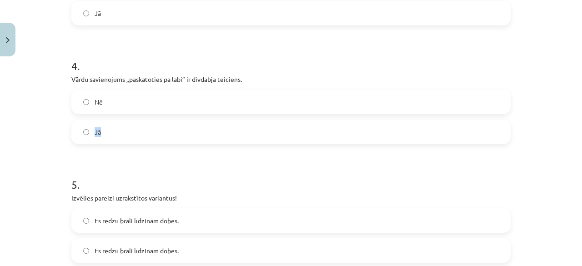
drag, startPoint x: 177, startPoint y: 99, endPoint x: 177, endPoint y: 125, distance: 25.9
click at [177, 125] on div "Nē Jā" at bounding box center [291, 117] width 440 height 55
click at [177, 125] on label "Jā" at bounding box center [291, 132] width 438 height 23
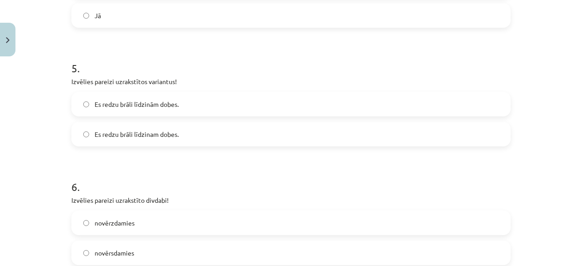
scroll to position [613, 0]
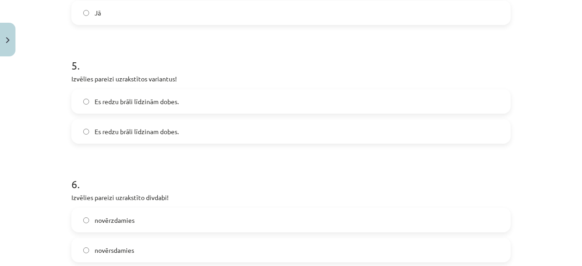
click at [255, 102] on label "Es redzu brāli līdzinām dobes." at bounding box center [291, 101] width 438 height 23
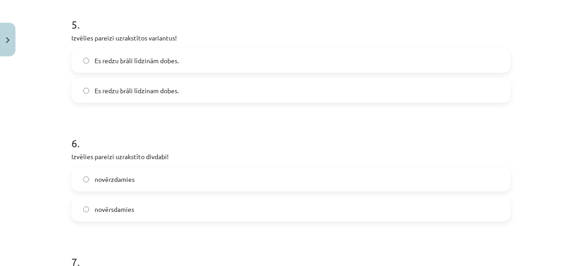
scroll to position [690, 0]
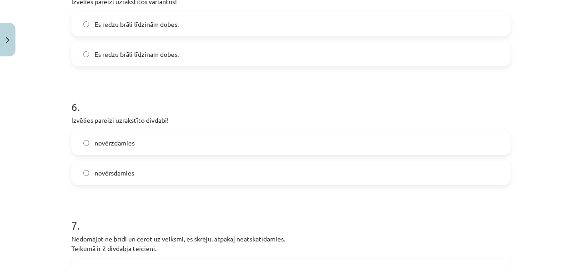
click at [173, 144] on label "novērzdamies" at bounding box center [291, 142] width 438 height 23
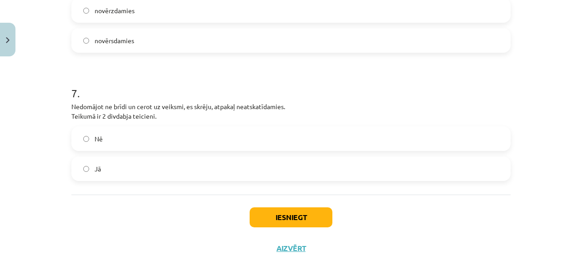
scroll to position [824, 0]
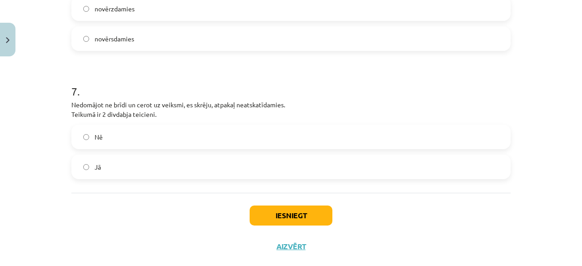
drag, startPoint x: 411, startPoint y: 171, endPoint x: 326, endPoint y: 170, distance: 85.5
click at [326, 170] on label "Jā" at bounding box center [291, 167] width 438 height 23
click at [326, 171] on label "Jā" at bounding box center [291, 167] width 438 height 23
click at [310, 218] on button "Iesniegt" at bounding box center [291, 216] width 83 height 20
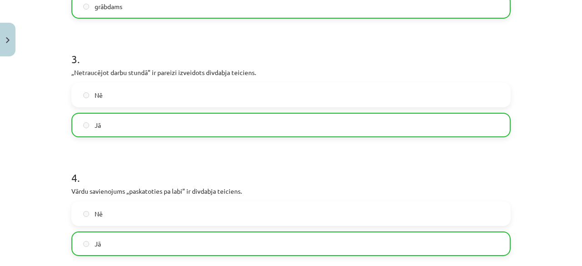
scroll to position [871, 0]
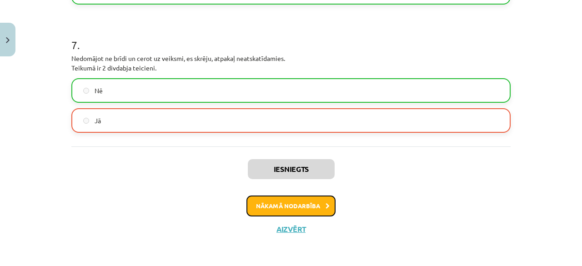
click at [271, 203] on button "Nākamā nodarbība" at bounding box center [291, 206] width 89 height 21
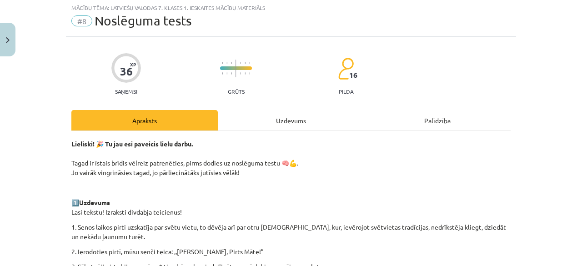
scroll to position [23, 0]
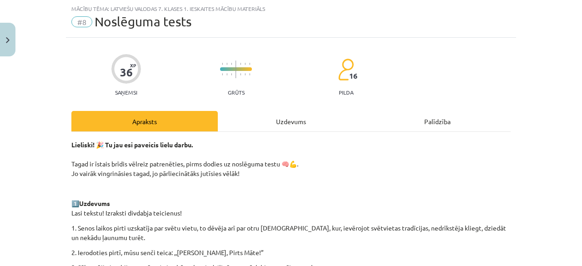
click at [272, 121] on div "Uzdevums" at bounding box center [291, 121] width 147 height 20
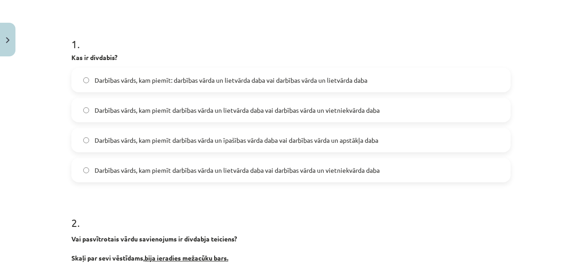
scroll to position [157, 0]
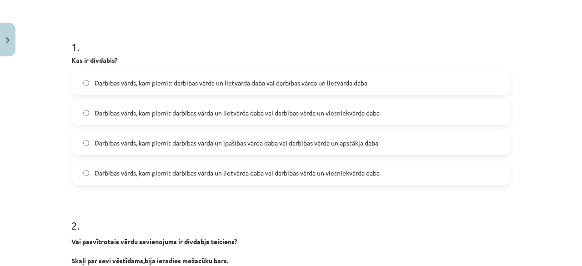
click at [249, 108] on span "Darbības vārds, kam piemīt darbības vārda un lietvārda daba vai darbības vārda …" at bounding box center [237, 113] width 285 height 10
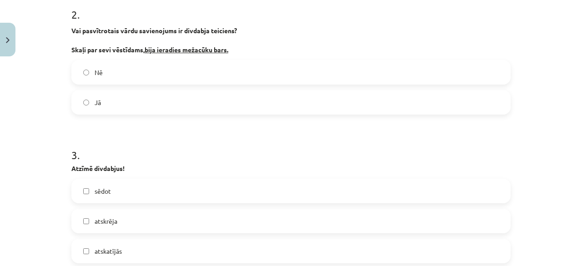
scroll to position [365, 0]
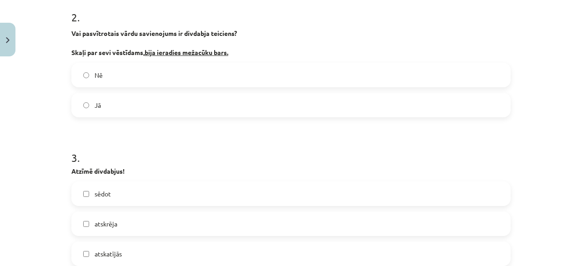
click at [284, 73] on label "Nē" at bounding box center [291, 75] width 438 height 23
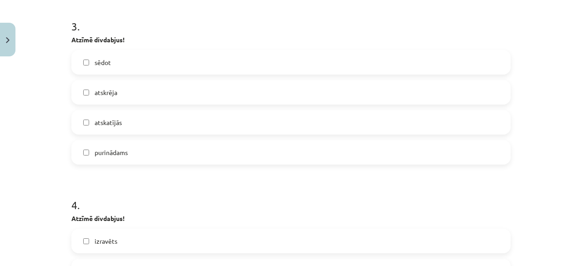
scroll to position [494, 0]
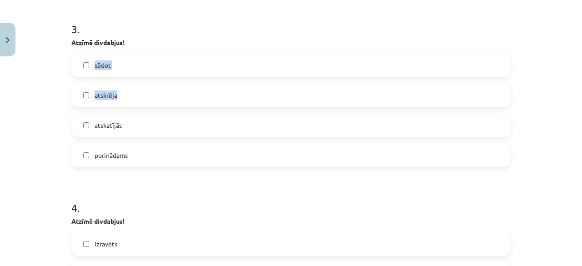
drag, startPoint x: 80, startPoint y: 128, endPoint x: 79, endPoint y: 65, distance: 63.7
click at [79, 65] on div "sēdot atskrēja atskatījās purinādams" at bounding box center [291, 110] width 440 height 115
click at [85, 117] on label "atskatījās" at bounding box center [291, 125] width 438 height 23
click at [146, 66] on label "sēdot" at bounding box center [291, 65] width 438 height 23
click at [110, 154] on span "purinādams" at bounding box center [111, 156] width 33 height 10
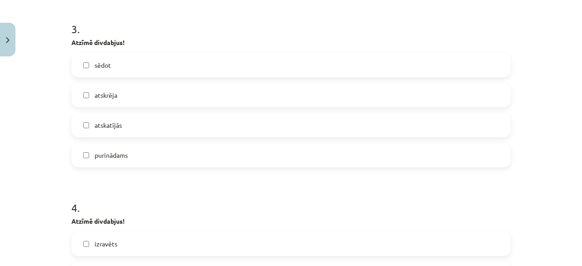
click at [106, 91] on span "atskrēja" at bounding box center [106, 96] width 23 height 10
click at [97, 121] on span "atskatījās" at bounding box center [108, 126] width 27 height 10
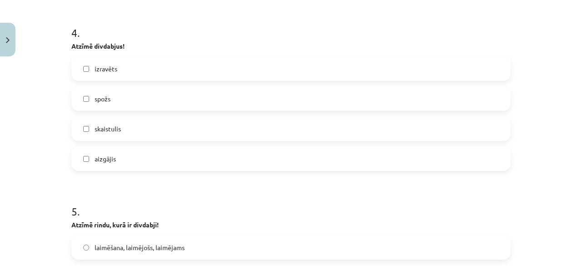
scroll to position [674, 0]
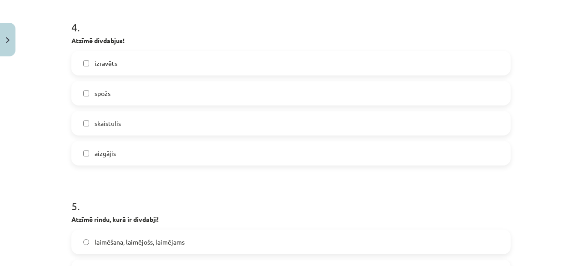
click at [393, 162] on label "aizgājis" at bounding box center [291, 153] width 438 height 23
click at [292, 62] on label "izravēts" at bounding box center [291, 63] width 438 height 23
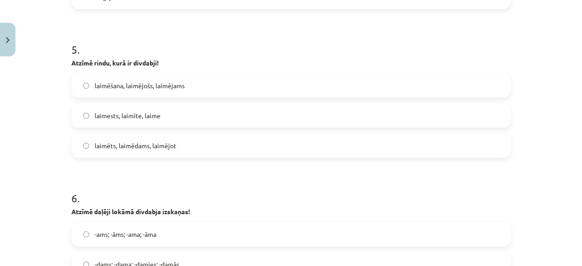
scroll to position [842, 0]
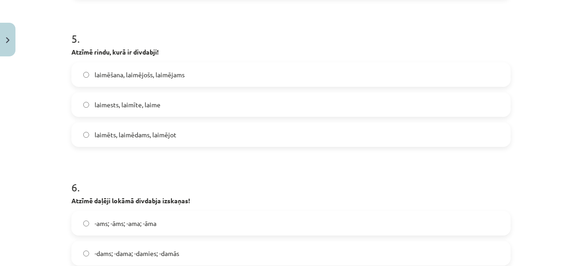
click at [234, 126] on label "laimēts, laimēdams, laimējot" at bounding box center [291, 134] width 438 height 23
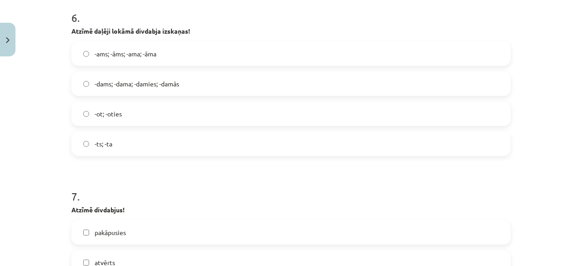
scroll to position [1014, 0]
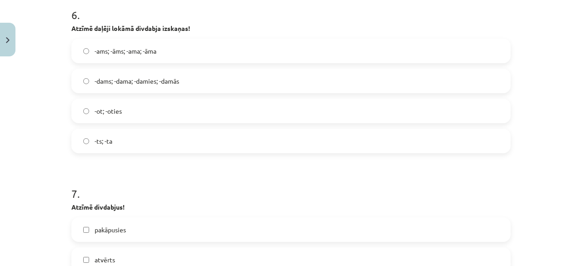
click at [320, 74] on label "-dams; -dama; -damies; -damās" at bounding box center [291, 81] width 438 height 23
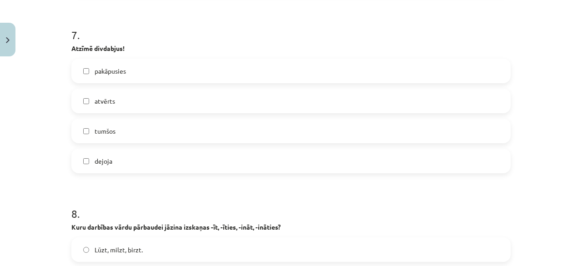
scroll to position [1178, 0]
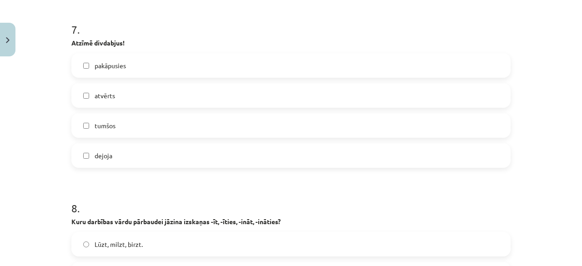
click at [473, 65] on label "pakāpusies" at bounding box center [291, 65] width 438 height 23
click at [342, 93] on label "atvērts" at bounding box center [291, 95] width 438 height 23
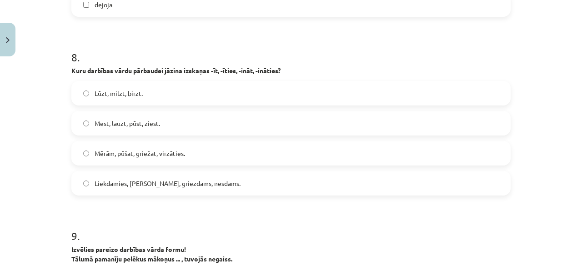
scroll to position [1338, 0]
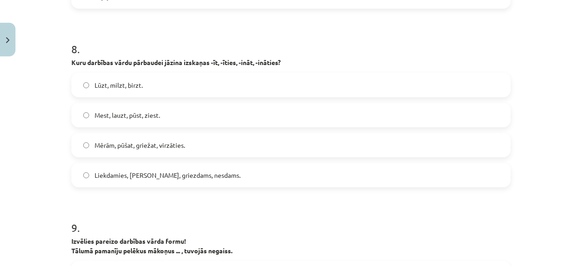
click at [363, 136] on label "Mērām, pūšat, griežat, virzāties." at bounding box center [291, 145] width 438 height 23
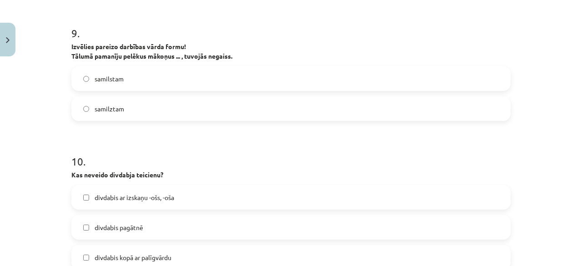
scroll to position [1530, 0]
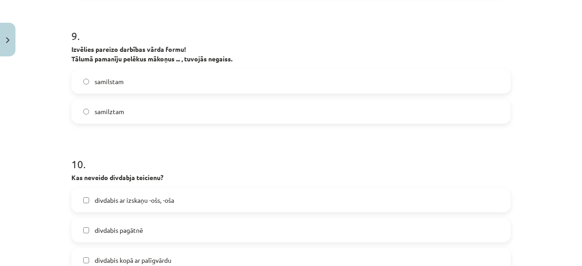
click at [428, 114] on label "samilztam" at bounding box center [291, 111] width 438 height 23
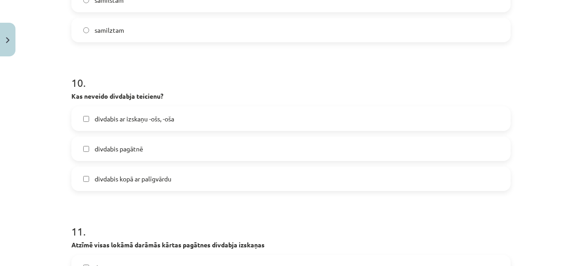
scroll to position [1614, 0]
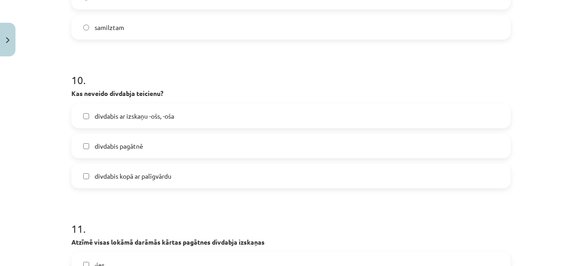
click at [382, 118] on label "divdabis ar izskaņu -ošs, -oša" at bounding box center [291, 116] width 438 height 23
click at [374, 173] on label "divdabis kopā ar palīgvārdu" at bounding box center [291, 176] width 438 height 23
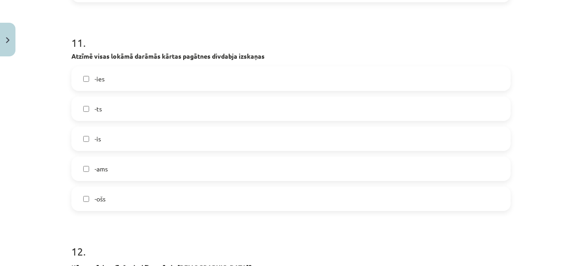
scroll to position [1781, 0]
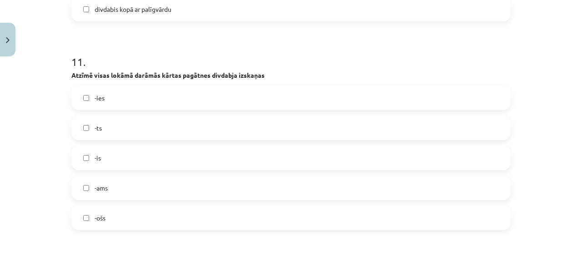
click at [424, 224] on label "-ošs" at bounding box center [291, 218] width 438 height 23
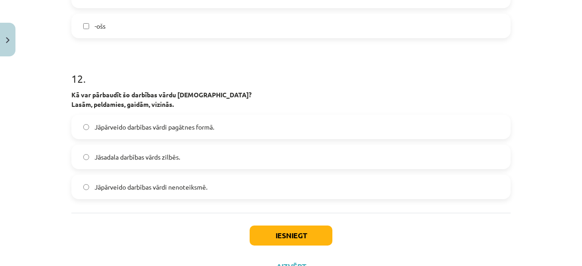
scroll to position [1976, 0]
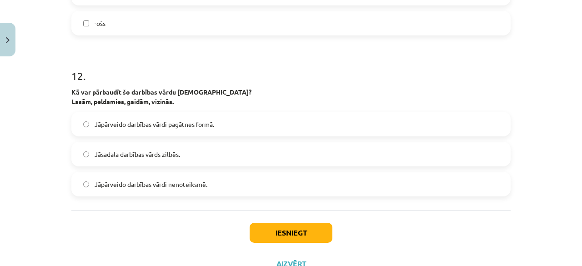
click at [439, 172] on div "Jāpārveido darbības vārdi nenoteiksmē." at bounding box center [291, 184] width 440 height 25
click at [276, 153] on label "Jāsadala darbības vārds zilbēs." at bounding box center [291, 154] width 438 height 23
click at [300, 228] on button "Iesniegt" at bounding box center [291, 233] width 83 height 20
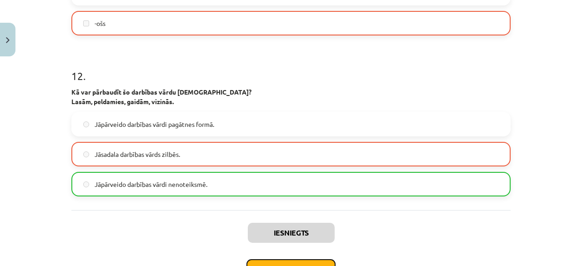
click at [298, 261] on button "Nākamā nodarbība" at bounding box center [291, 269] width 89 height 21
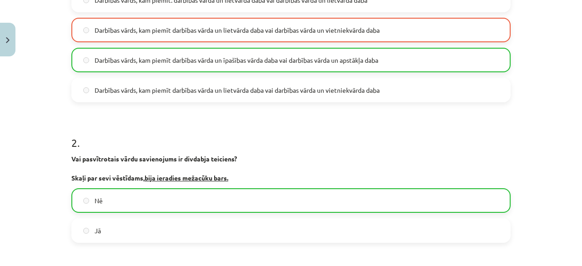
click at [298, 261] on div "Mācību tēma: Latviešu valodas 7. klases 1. ieskaites mācību materiāls #8 Noslēg…" at bounding box center [291, 133] width 582 height 266
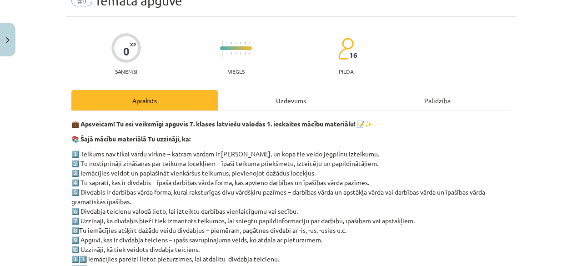
scroll to position [0, 0]
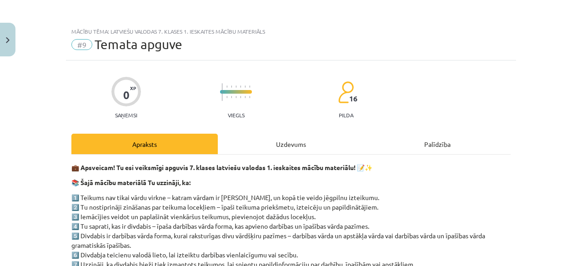
click at [271, 145] on div "Uzdevums" at bounding box center [291, 144] width 147 height 20
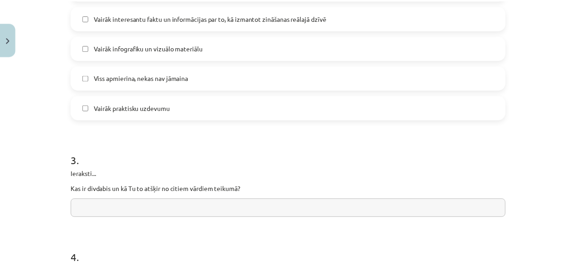
scroll to position [814, 0]
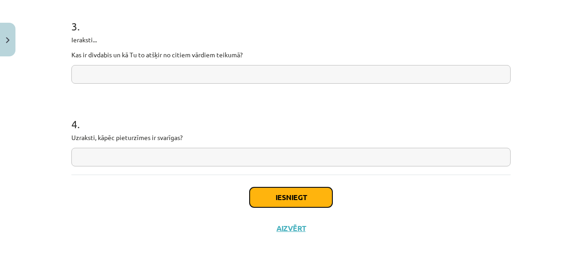
click at [264, 199] on button "Iesniegt" at bounding box center [291, 197] width 83 height 20
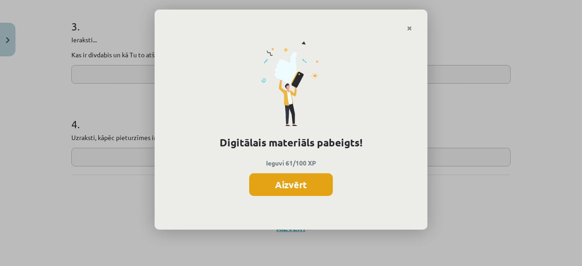
click at [274, 184] on button "Aizvērt" at bounding box center [291, 184] width 84 height 23
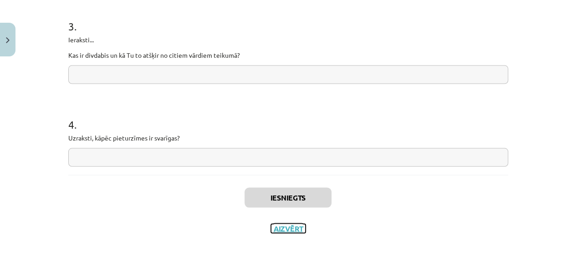
click at [279, 226] on button "Aizvērt" at bounding box center [288, 228] width 35 height 9
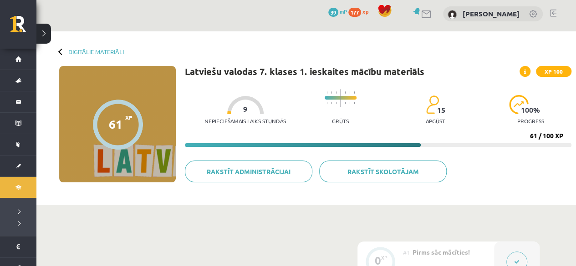
scroll to position [0, 0]
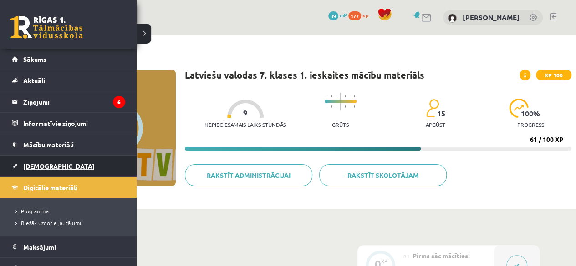
click at [59, 163] on link "[DEMOGRAPHIC_DATA]" at bounding box center [68, 166] width 113 height 21
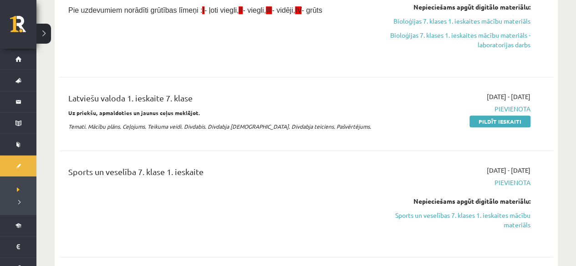
scroll to position [233, 0]
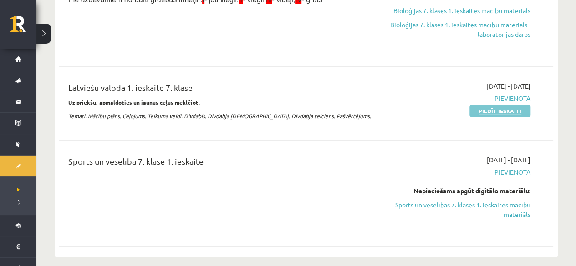
click at [514, 108] on link "Pildīt ieskaiti" at bounding box center [499, 111] width 61 height 12
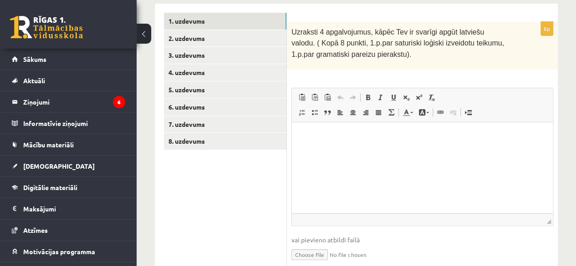
scroll to position [179, 0]
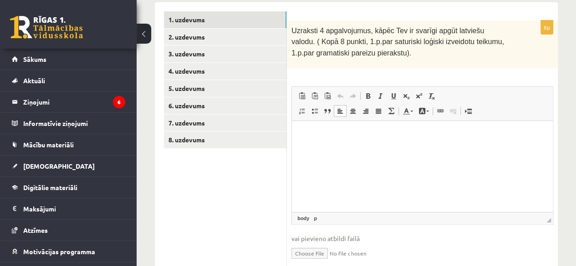
click at [301, 126] on html at bounding box center [422, 135] width 261 height 28
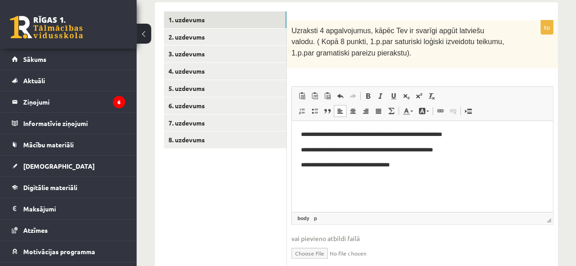
click at [369, 148] on p "**********" at bounding box center [422, 151] width 243 height 10
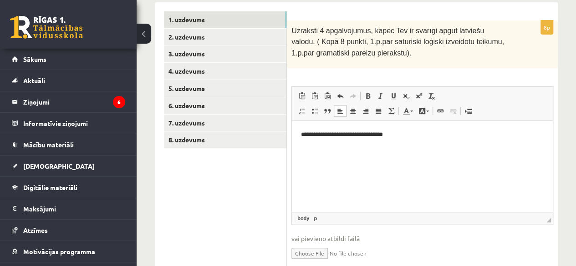
drag, startPoint x: 367, startPoint y: 133, endPoint x: 209, endPoint y: 76, distance: 168.5
click at [292, 121] on html "**********" at bounding box center [422, 135] width 261 height 28
click at [402, 141] on html "**********" at bounding box center [422, 135] width 261 height 28
click at [398, 138] on p "**********" at bounding box center [422, 135] width 243 height 10
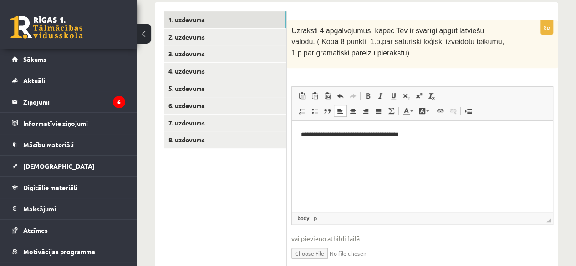
click at [414, 136] on p "**********" at bounding box center [422, 135] width 243 height 10
click at [414, 134] on p "**********" at bounding box center [422, 135] width 243 height 10
click at [390, 149] on p "**********" at bounding box center [422, 151] width 243 height 10
click at [392, 154] on p "**********" at bounding box center [422, 151] width 243 height 10
click at [393, 156] on html "**********" at bounding box center [422, 142] width 261 height 43
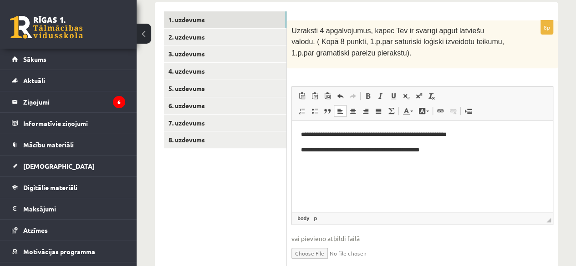
click at [440, 151] on p "**********" at bounding box center [422, 151] width 243 height 10
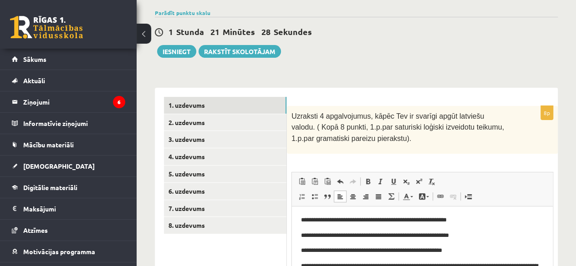
scroll to position [97, 0]
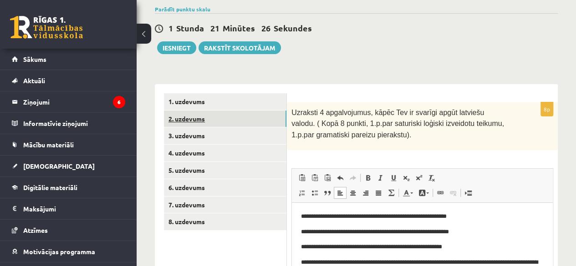
click at [222, 120] on link "2. uzdevums" at bounding box center [225, 119] width 122 height 17
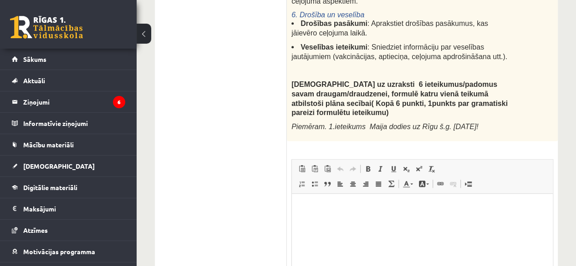
scroll to position [511, 0]
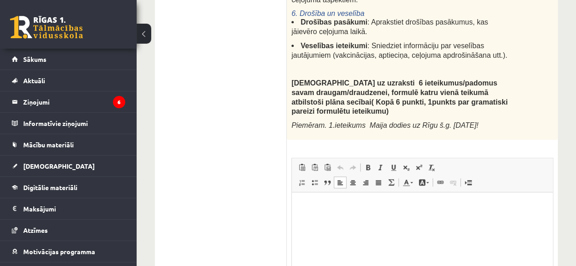
click at [305, 201] on p "Bagātinātā teksta redaktors, wiswyg-editor-user-answer-47024846406440" at bounding box center [422, 206] width 243 height 10
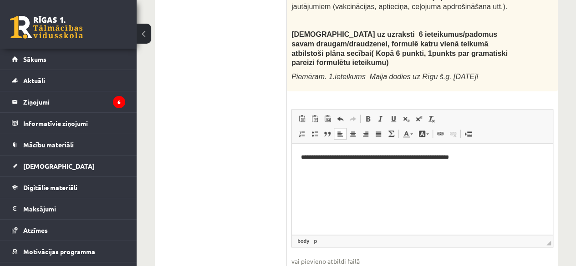
scroll to position [559, 0]
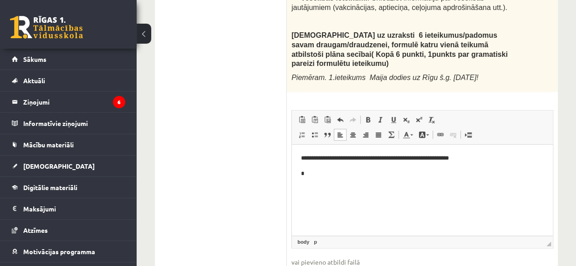
click at [317, 158] on p "**********" at bounding box center [422, 158] width 243 height 10
click at [309, 172] on p "*" at bounding box center [422, 174] width 243 height 10
drag, startPoint x: 573, startPoint y: 199, endPoint x: 581, endPoint y: 197, distance: 7.5
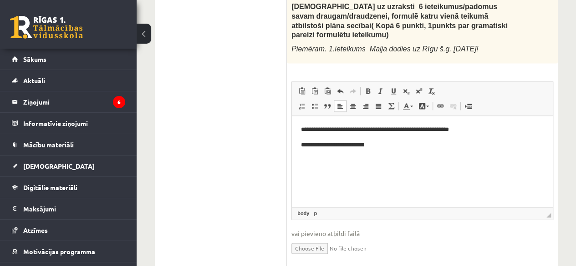
scroll to position [576, 0]
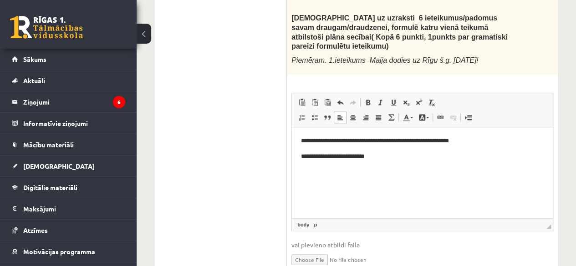
click at [384, 157] on p "**********" at bounding box center [422, 157] width 243 height 10
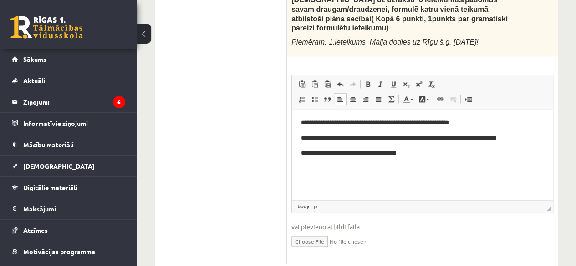
scroll to position [596, 0]
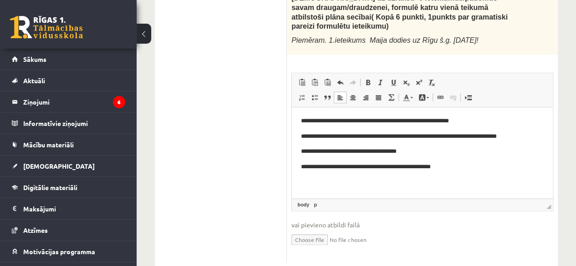
click at [305, 167] on p "**********" at bounding box center [422, 167] width 243 height 10
drag, startPoint x: 303, startPoint y: 181, endPoint x: 300, endPoint y: 176, distance: 6.1
click at [300, 176] on html "**********" at bounding box center [422, 151] width 261 height 89
click at [455, 164] on p "**********" at bounding box center [422, 167] width 243 height 10
click at [454, 163] on p "**********" at bounding box center [422, 167] width 243 height 10
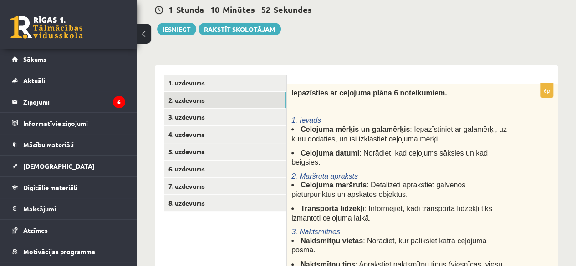
scroll to position [112, 0]
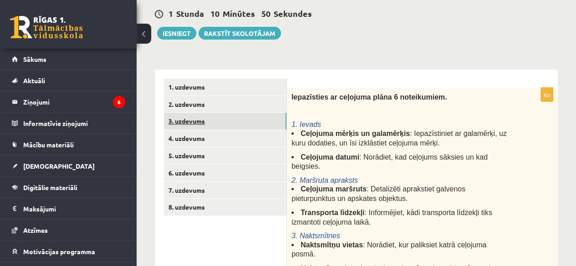
click at [184, 121] on link "3. uzdevums" at bounding box center [225, 121] width 122 height 17
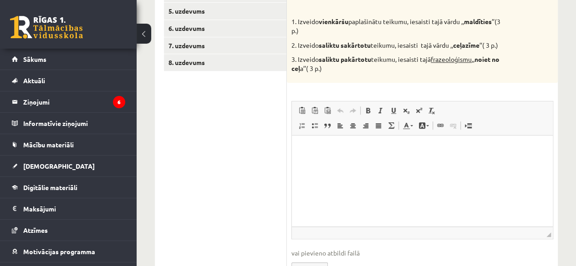
scroll to position [257, 0]
click at [300, 143] on html at bounding box center [422, 149] width 261 height 28
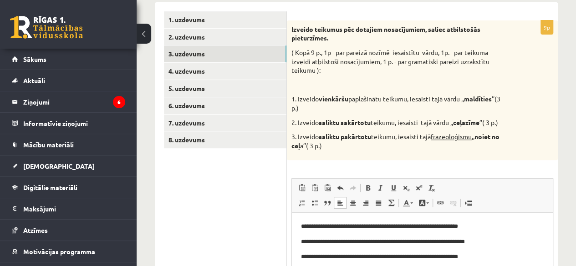
scroll to position [177, 0]
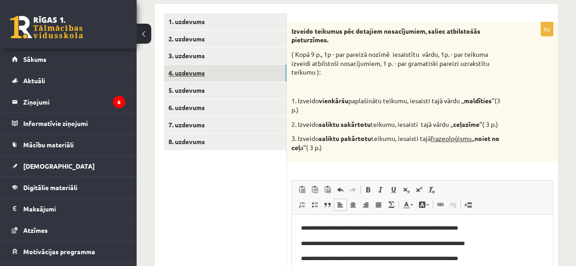
click at [186, 71] on link "4. uzdevums" at bounding box center [225, 73] width 122 height 17
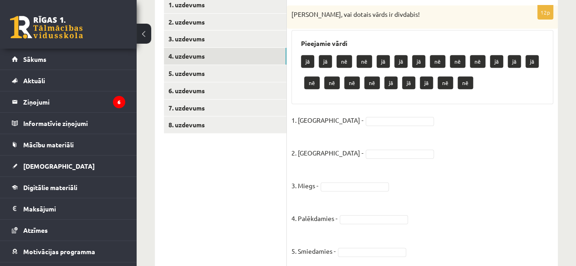
scroll to position [199, 0]
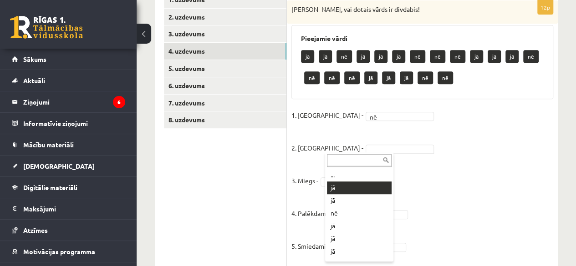
drag, startPoint x: 360, startPoint y: 149, endPoint x: 367, endPoint y: 185, distance: 37.0
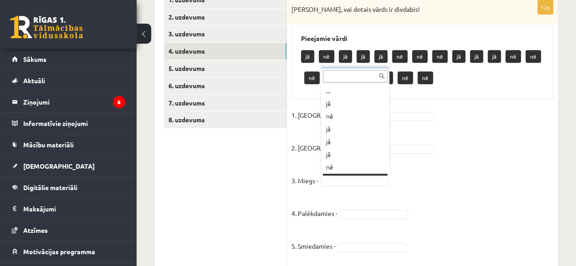
scroll to position [11, 0]
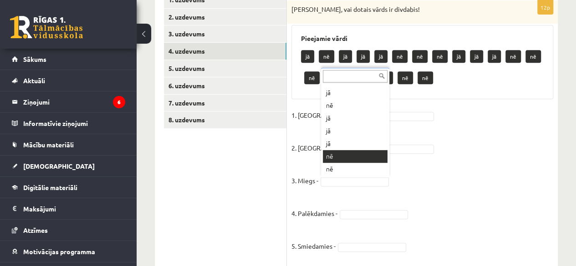
drag, startPoint x: 355, startPoint y: 177, endPoint x: 351, endPoint y: 143, distance: 33.9
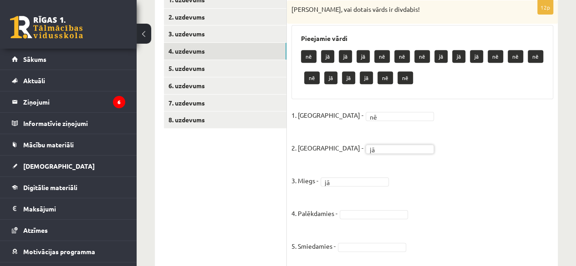
drag, startPoint x: 462, startPoint y: 182, endPoint x: 487, endPoint y: 185, distance: 25.6
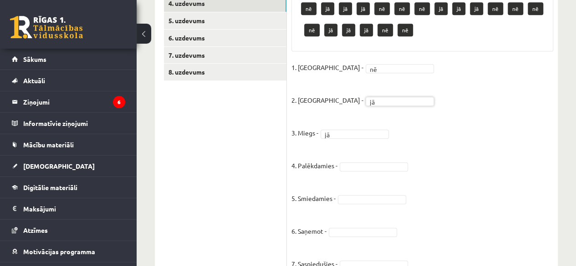
scroll to position [249, 0]
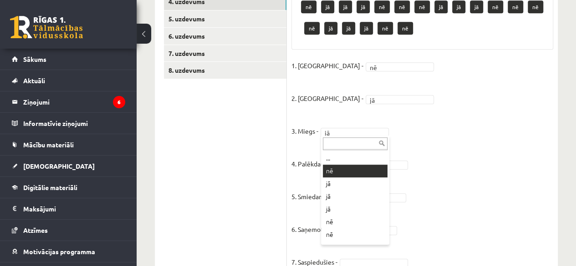
drag, startPoint x: 351, startPoint y: 128, endPoint x: 360, endPoint y: 167, distance: 40.6
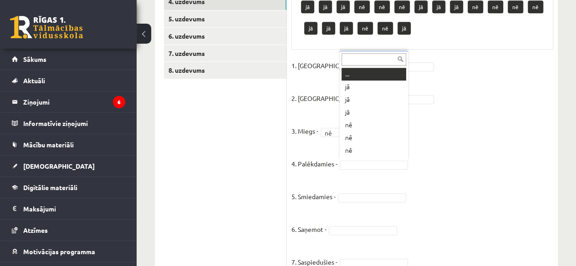
drag, startPoint x: 360, startPoint y: 167, endPoint x: 423, endPoint y: 187, distance: 65.5
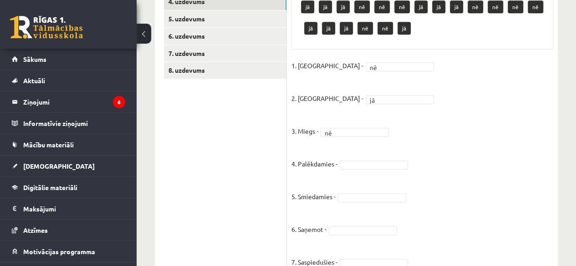
drag, startPoint x: 400, startPoint y: 172, endPoint x: 392, endPoint y: 167, distance: 9.6
click at [392, 167] on fieldset "1. Plaukstošs - nē ** 2. Jaunais - jā ** 3. Miegs - nē ** 4. Palēkdamies - 5. S…" at bounding box center [422, 248] width 262 height 379
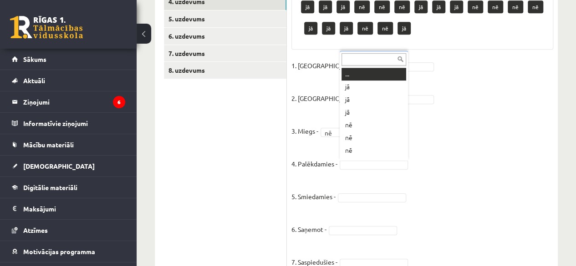
scroll to position [11, 0]
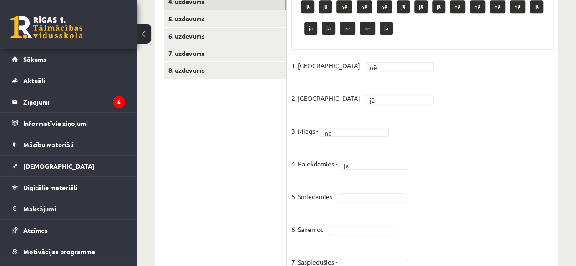
click at [383, 158] on fieldset "1. Plaukstošs - nē ** 2. Jaunais - jā ** 3. Miegs - nē ** 4. Palēkdamies - jā *…" at bounding box center [422, 248] width 262 height 379
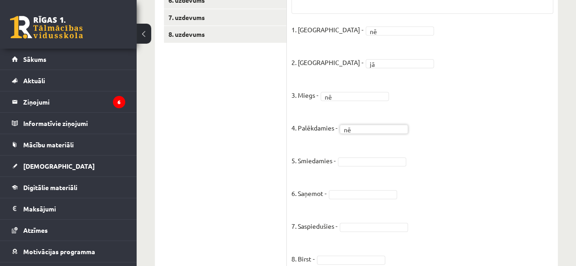
scroll to position [304, 0]
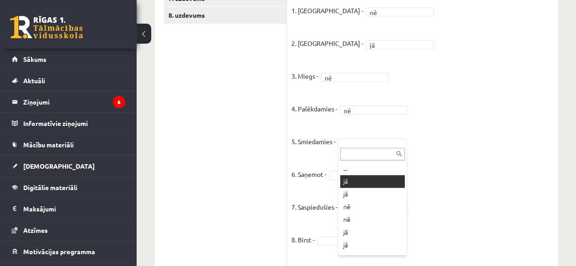
drag, startPoint x: 387, startPoint y: 138, endPoint x: 387, endPoint y: 178, distance: 39.6
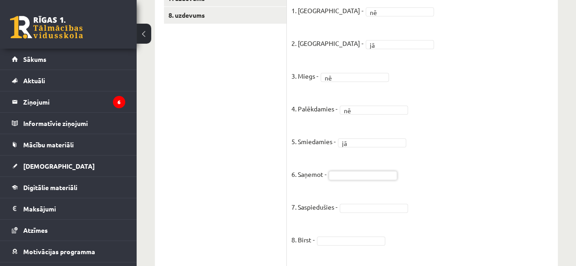
drag, startPoint x: 454, startPoint y: 193, endPoint x: 359, endPoint y: 183, distance: 94.7
click at [359, 181] on fieldset "1. Plaukstošs - nē ** 2. Jaunais - jā ** 3. Miegs - nē ** 4. Palēkdamies - nē *…" at bounding box center [422, 193] width 262 height 379
click at [352, 125] on fieldset "1. Plaukstošs - nē ** 2. Jaunais - jā ** 3. Miegs - nē ** 4. Palēkdamies - nē *…" at bounding box center [422, 193] width 262 height 379
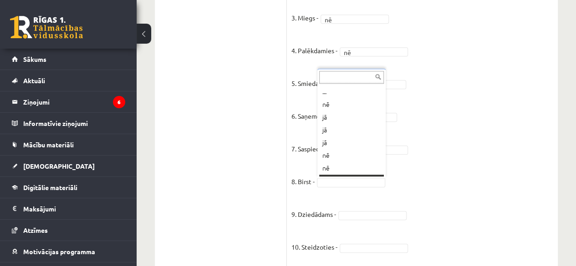
scroll to position [11, 0]
drag, startPoint x: 376, startPoint y: 206, endPoint x: 379, endPoint y: 212, distance: 7.4
click at [379, 212] on fieldset "1. Plaukstošs - nē ** 2. Jaunais - jā ** 3. Miegs - nē ** 4. Palēkdamies - nē *…" at bounding box center [422, 134] width 262 height 379
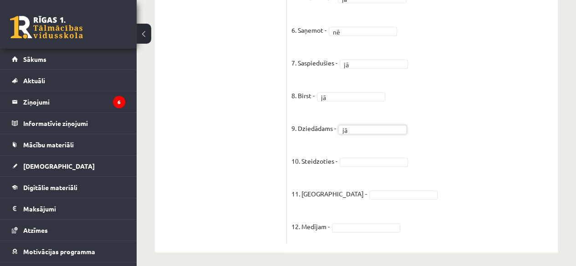
scroll to position [431, 0]
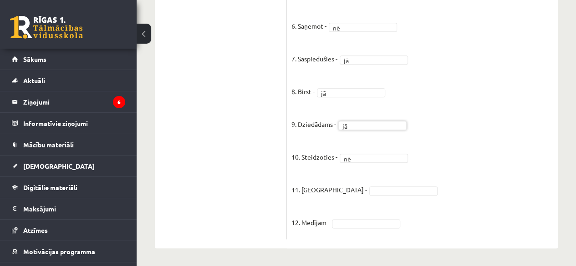
drag, startPoint x: 460, startPoint y: 163, endPoint x: 364, endPoint y: 190, distance: 100.2
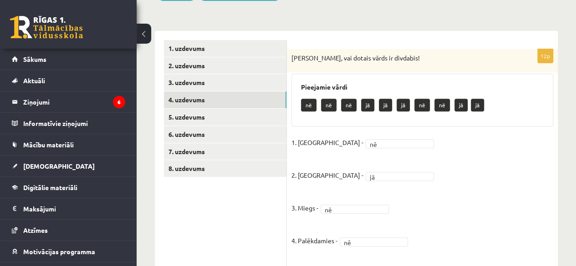
scroll to position [152, 0]
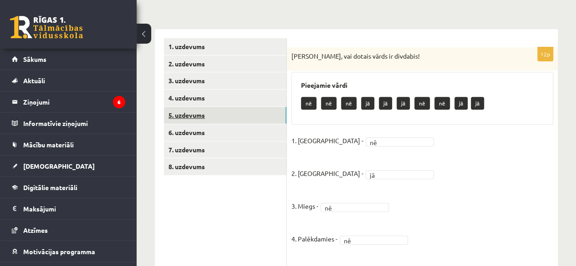
click at [187, 110] on link "5. uzdevums" at bounding box center [225, 115] width 122 height 17
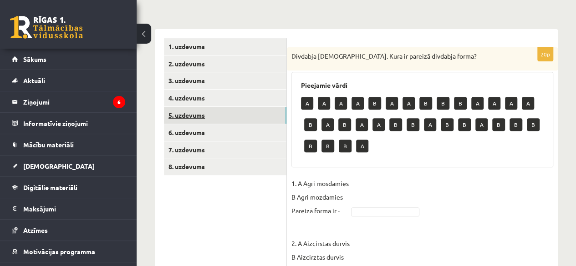
click at [187, 110] on link "5. uzdevums" at bounding box center [225, 115] width 122 height 17
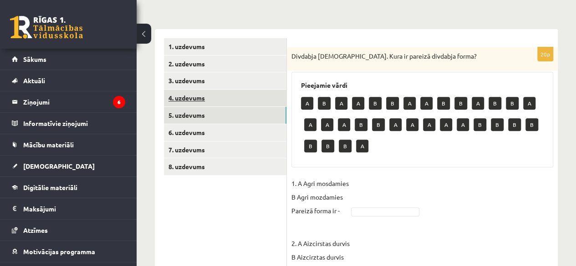
click at [214, 99] on link "4. uzdevums" at bounding box center [225, 98] width 122 height 17
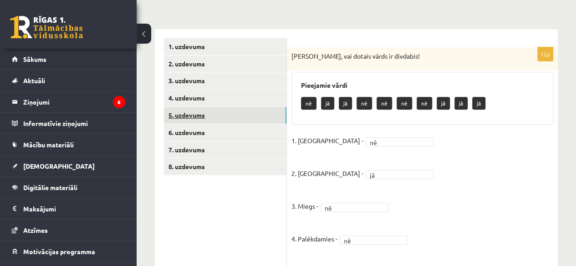
click at [217, 118] on link "5. uzdevums" at bounding box center [225, 115] width 122 height 17
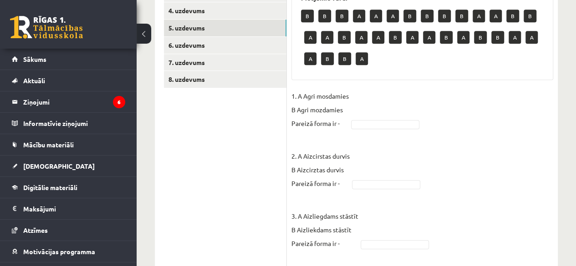
scroll to position [249, 0]
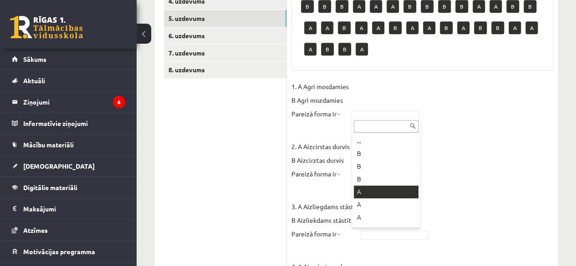
drag, startPoint x: 399, startPoint y: 115, endPoint x: 409, endPoint y: 190, distance: 75.7
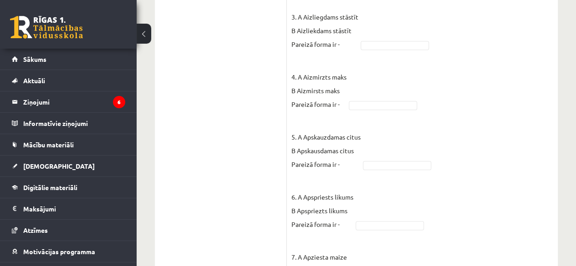
scroll to position [441, 0]
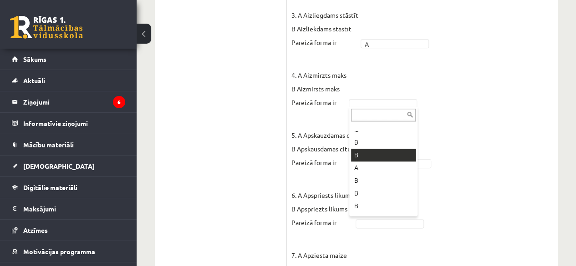
drag, startPoint x: 366, startPoint y: 106, endPoint x: 371, endPoint y: 152, distance: 45.8
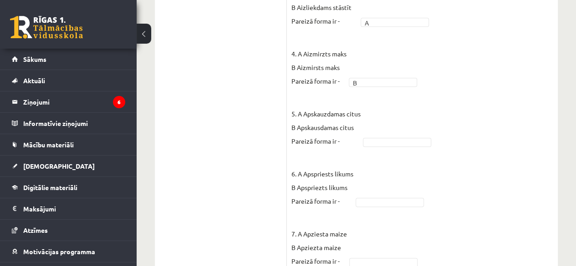
drag, startPoint x: 389, startPoint y: 143, endPoint x: 393, endPoint y: 192, distance: 49.7
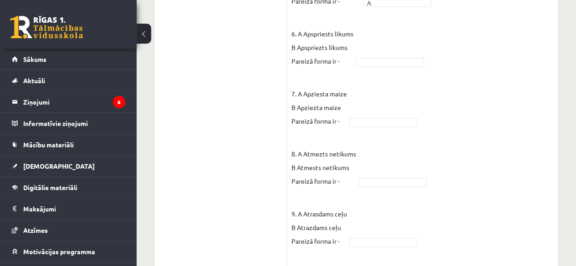
scroll to position [586, 0]
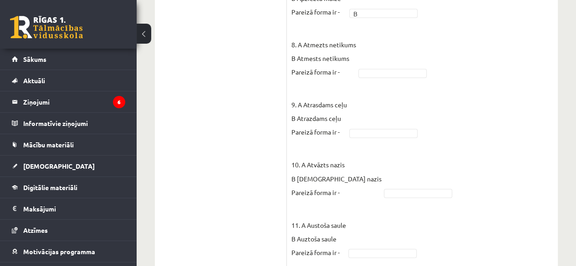
scroll to position [705, 0]
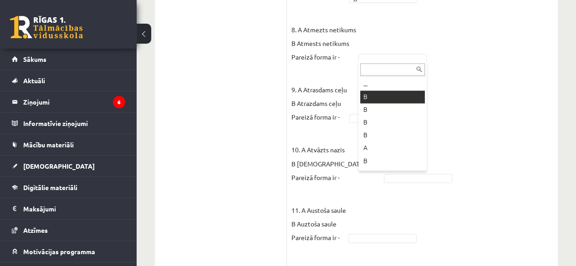
drag, startPoint x: 370, startPoint y: 53, endPoint x: 374, endPoint y: 96, distance: 42.9
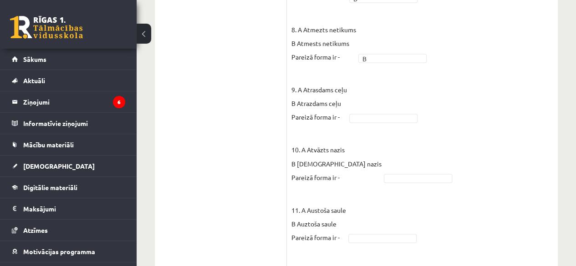
click at [374, 96] on fieldset "1. A Agri mosdamies B Agri mozdamies Pareizā forma ir - A * 2. A Aizcirstas dur…" at bounding box center [422, 196] width 262 height 1188
drag, startPoint x: 376, startPoint y: 120, endPoint x: 379, endPoint y: 158, distance: 38.8
click at [379, 158] on fieldset "1. A Agri mosdamies B Agri mozdamies Pareizā forma ir - A * 2. A Aizcirstas dur…" at bounding box center [422, 196] width 262 height 1188
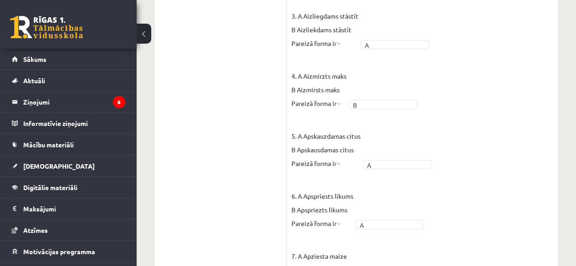
scroll to position [420, 0]
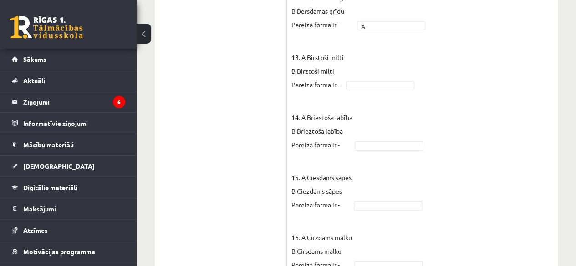
scroll to position [987, 0]
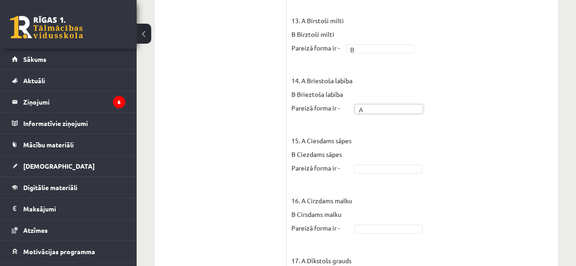
scroll to position [1035, 0]
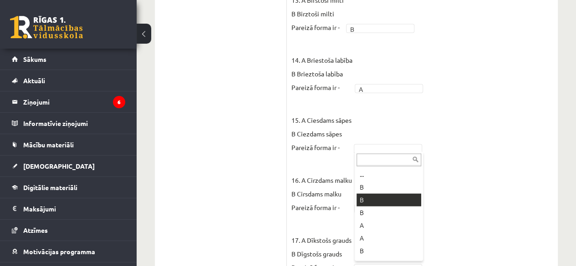
drag, startPoint x: 377, startPoint y: 145, endPoint x: 381, endPoint y: 216, distance: 70.6
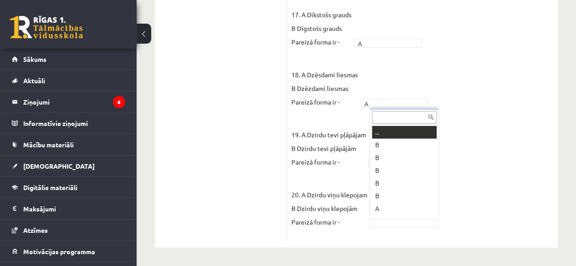
scroll to position [11, 0]
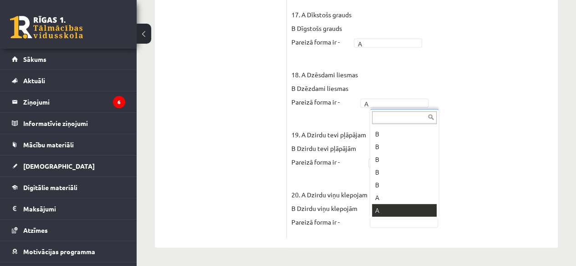
drag, startPoint x: 414, startPoint y: 223, endPoint x: 401, endPoint y: 215, distance: 15.4
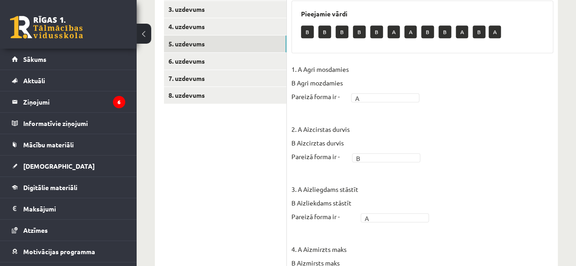
scroll to position [227, 0]
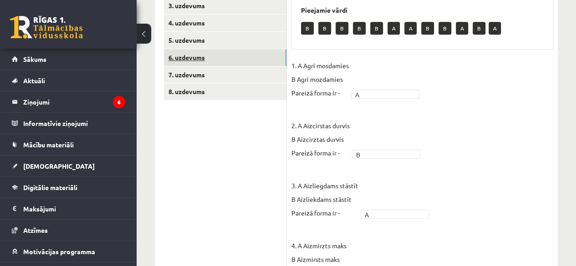
click at [207, 59] on link "6. uzdevums" at bounding box center [225, 57] width 122 height 17
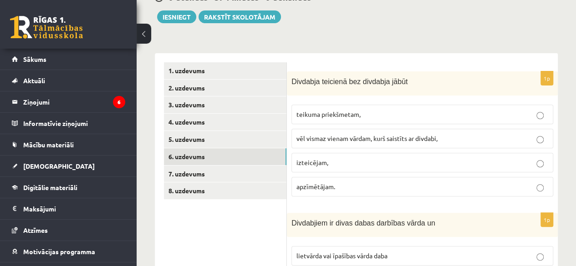
scroll to position [132, 0]
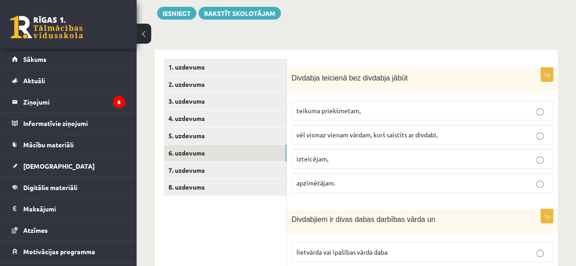
click at [417, 134] on span "vēl vismaz vienam vārdam, kurš saistīts ar divdabi," at bounding box center [366, 135] width 141 height 8
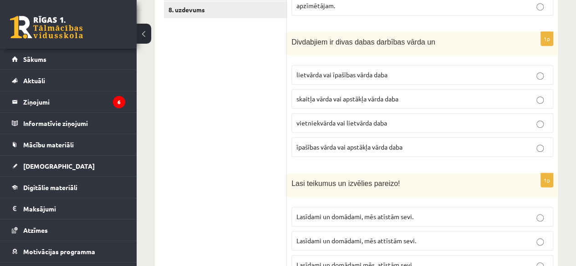
scroll to position [313, 0]
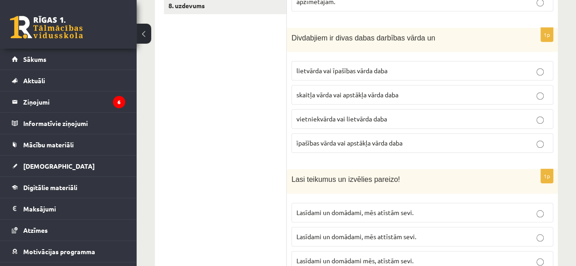
click at [449, 140] on p "īpašības vārda vai apstākļa vārda daba" at bounding box center [422, 143] width 252 height 10
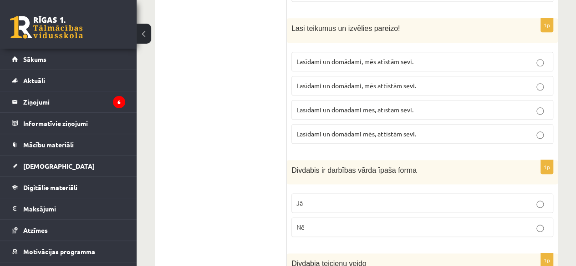
scroll to position [469, 0]
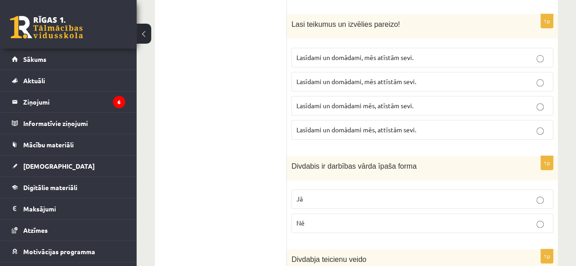
click at [437, 81] on p "Lasīdami un domādami, mēs attīstām sevi." at bounding box center [422, 82] width 252 height 10
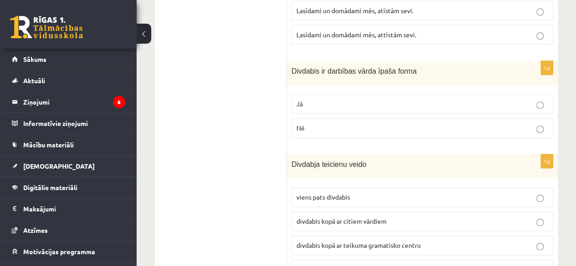
scroll to position [571, 0]
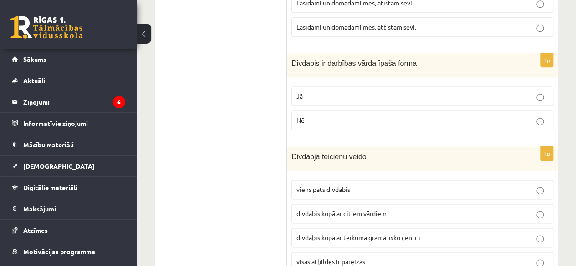
click at [446, 116] on p "Nē" at bounding box center [422, 121] width 252 height 10
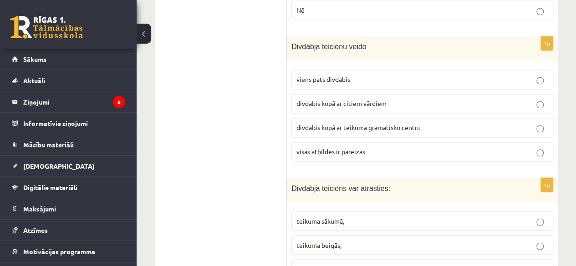
scroll to position [685, 0]
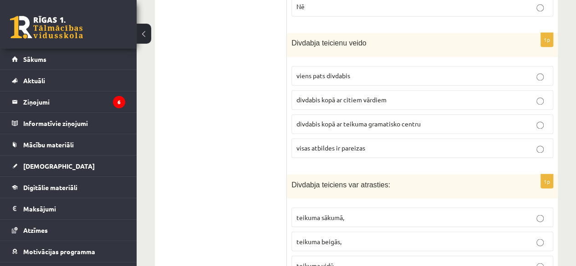
click at [407, 96] on p "divdabis kopā ar citiem vārdiem" at bounding box center [422, 100] width 252 height 10
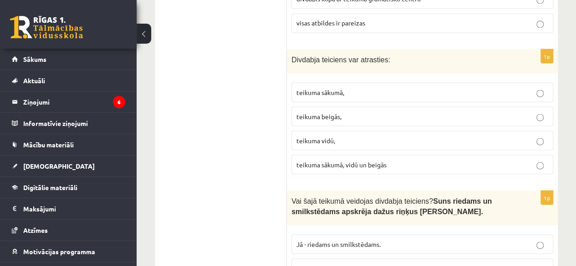
scroll to position [814, 0]
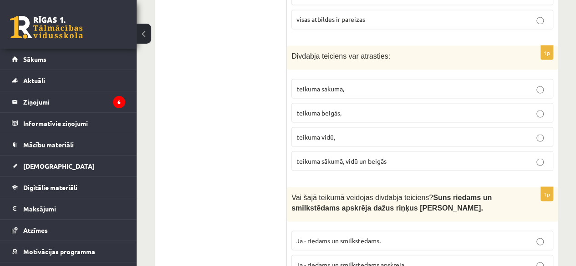
click at [424, 156] on p "teikuma sākumā, vidū un beigās" at bounding box center [422, 161] width 252 height 10
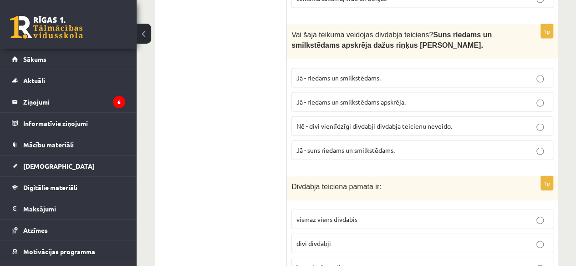
scroll to position [980, 0]
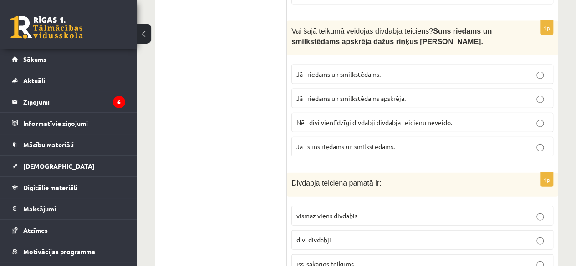
click at [407, 118] on p "Nē - divi vienlīdzīgi divdabji divdabja teicienu neveido." at bounding box center [422, 123] width 252 height 10
click at [439, 118] on span "Nē - divi vienlīdzīgi divdabji divdabja teicienu neveido." at bounding box center [374, 122] width 156 height 8
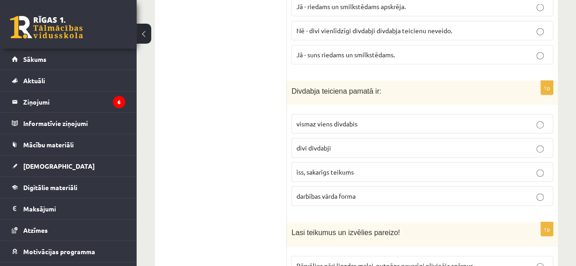
scroll to position [1079, 0]
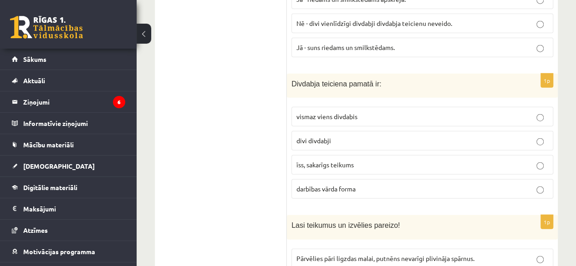
click at [453, 112] on p "vismaz viens divdabis" at bounding box center [422, 117] width 252 height 10
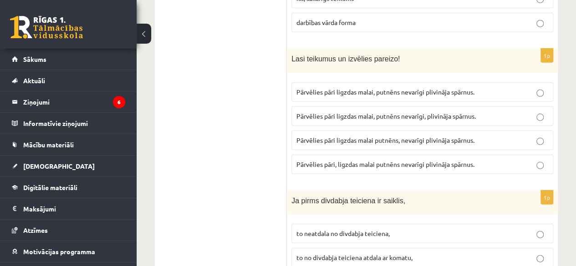
scroll to position [1249, 0]
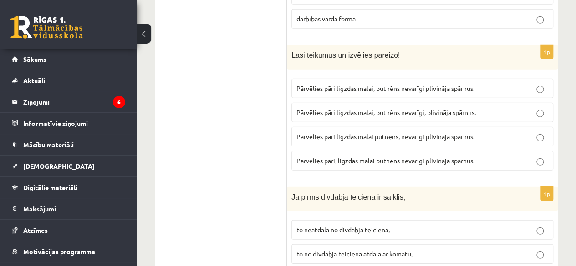
click at [504, 116] on fieldset "Pārvēlies pāri ligzdas malai, putnēns nevarīgi plivināja spārnus. Pārvēlies pār…" at bounding box center [422, 123] width 262 height 99
click at [520, 127] on label "Pārvēlies pāri ligzdas malai putnēns, nevarīgi plivināja spārnus." at bounding box center [422, 137] width 262 height 20
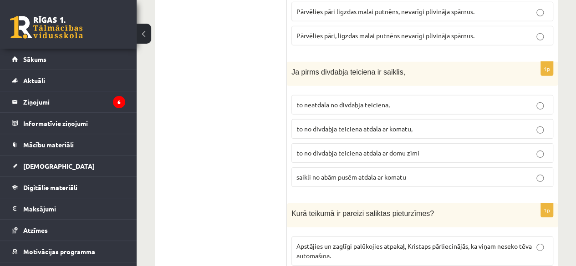
scroll to position [1378, 0]
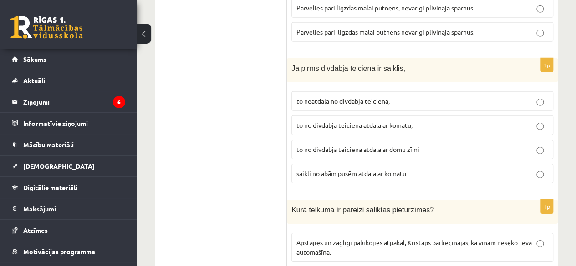
click at [418, 121] on p "to no divdabja teiciena atdala ar komatu," at bounding box center [422, 126] width 252 height 10
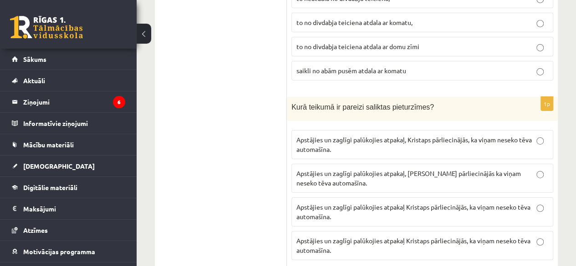
scroll to position [1537, 0]
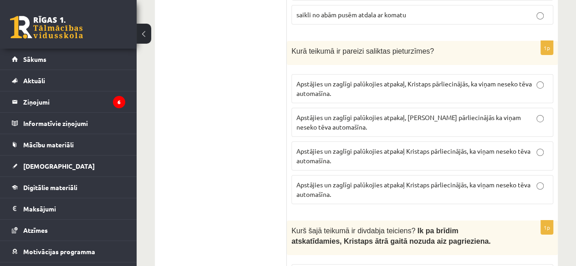
click at [472, 127] on fieldset "Apstājies un zaglīgi palūkojies atpakaļ, Kristaps pārliecinājās, ka viņam nesek…" at bounding box center [422, 138] width 262 height 137
click at [501, 181] on span "Apstājies un zaglīgi palūkojies atpakaļ Kristaps pārliecinājās, ka viņam neseko…" at bounding box center [413, 190] width 234 height 18
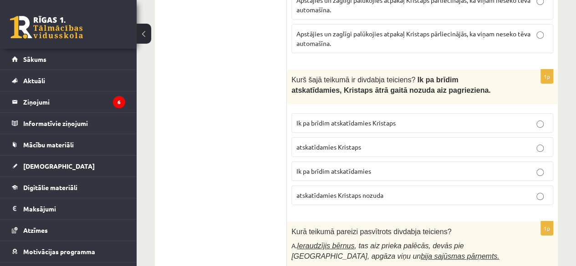
scroll to position [1722, 0]
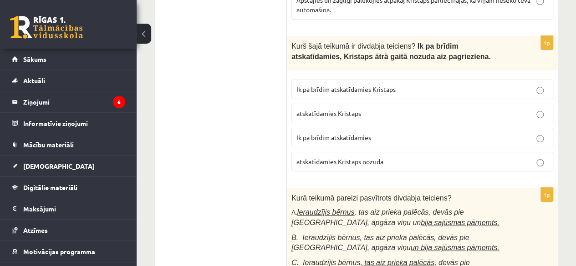
click at [406, 109] on p "atskatīdamies Kristaps" at bounding box center [422, 114] width 252 height 10
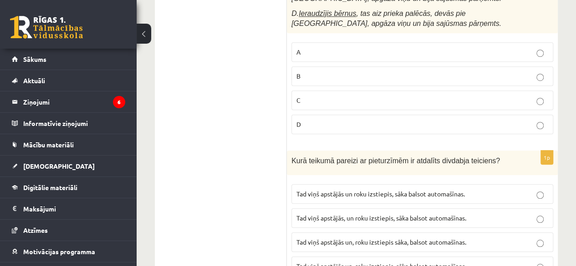
scroll to position [1966, 0]
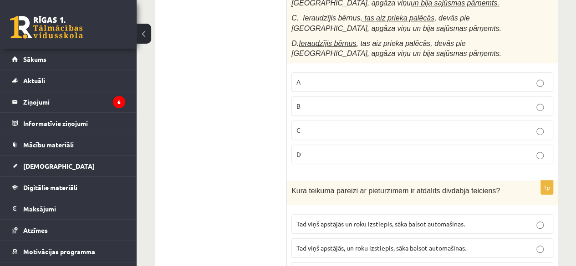
click at [464, 150] on p "D" at bounding box center [422, 155] width 252 height 10
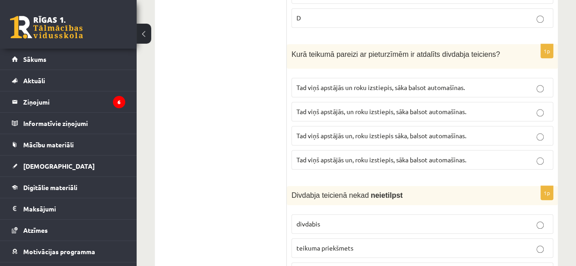
scroll to position [2099, 0]
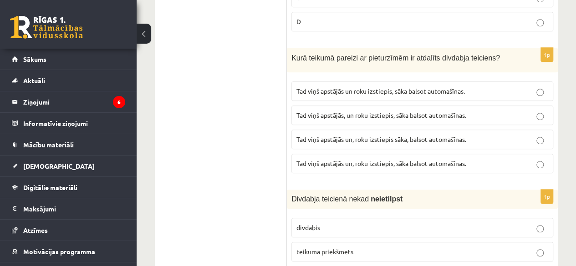
click at [384, 111] on span "Tad viņš apstājās, un roku izstiepis, sāka balsot automašīnas." at bounding box center [381, 115] width 170 height 8
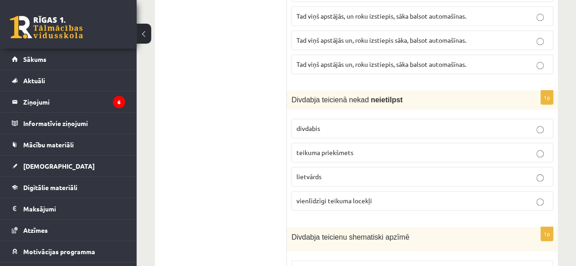
scroll to position [2202, 0]
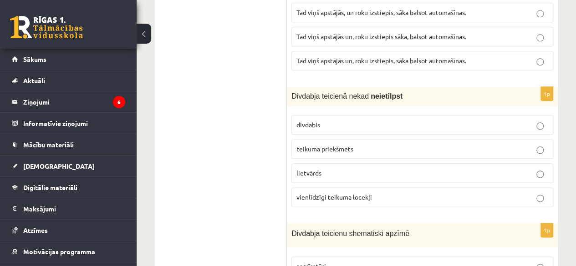
click at [409, 187] on label "vienlīdzīgi teikuma locekļi" at bounding box center [422, 197] width 262 height 20
drag, startPoint x: 575, startPoint y: 206, endPoint x: 579, endPoint y: 209, distance: 4.8
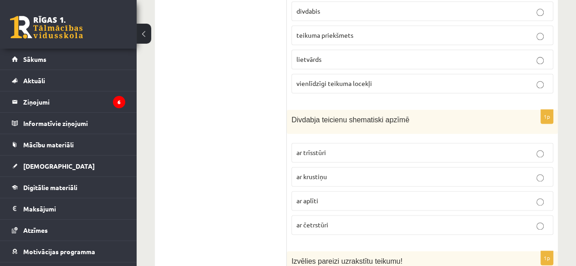
scroll to position [2323, 0]
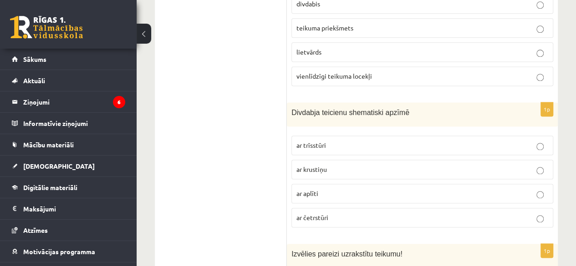
click at [369, 136] on label "ar trīsstūri" at bounding box center [422, 146] width 262 height 20
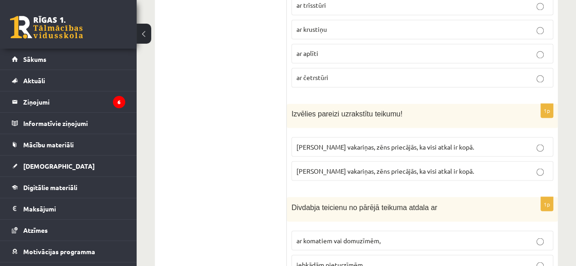
scroll to position [2467, 0]
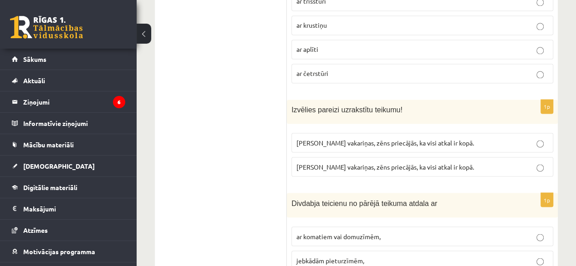
click at [458, 162] on p "Ēsdams vakariņas, zēns priecājās, ka visi atkal ir kopā." at bounding box center [422, 167] width 252 height 10
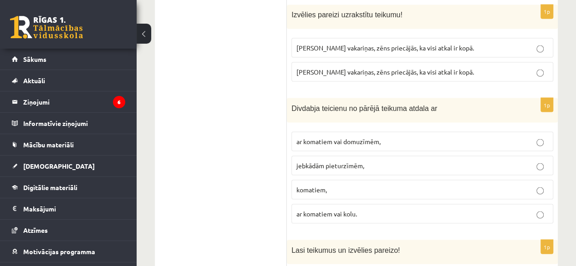
scroll to position [2574, 0]
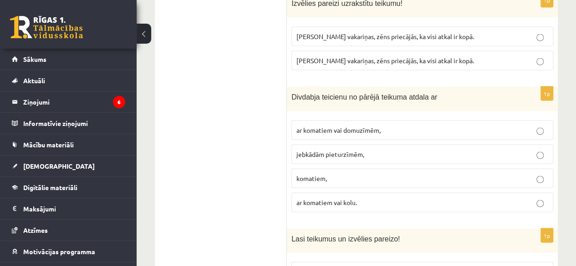
click at [389, 144] on label "jebkādām pieturzīmēm," at bounding box center [422, 154] width 262 height 20
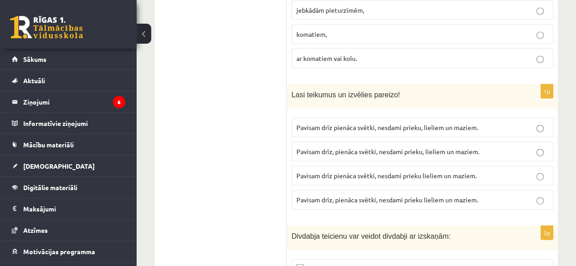
scroll to position [2729, 0]
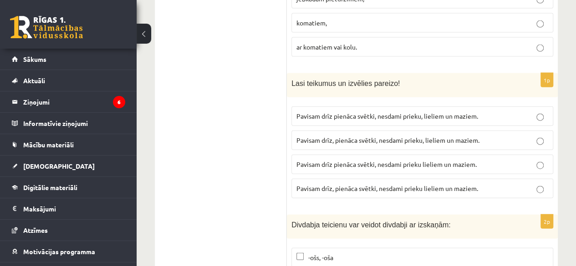
click at [401, 107] on fieldset "Pavisam drīz pienāca svētki, nesdami prieku, lieliem un maziem. Pavisam drīz, p…" at bounding box center [422, 151] width 262 height 99
click at [407, 136] on p "Pavisam drīz, pienāca svētki, nesdami prieku, lieliem un maziem." at bounding box center [422, 141] width 252 height 10
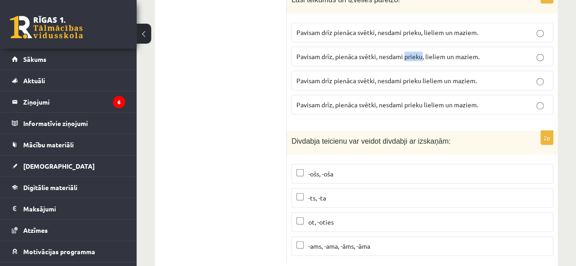
scroll to position [2813, 0]
click at [336, 217] on p "ot, -oties" at bounding box center [422, 222] width 252 height 10
click at [316, 169] on span "-ošs, -oša" at bounding box center [320, 173] width 25 height 8
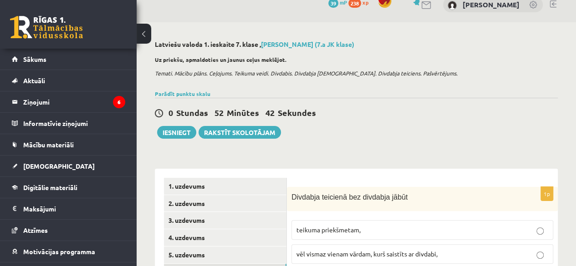
scroll to position [0, 0]
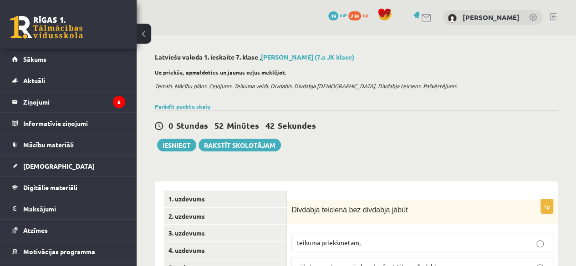
click at [541, 13] on div "[PERSON_NAME]" at bounding box center [493, 17] width 100 height 15
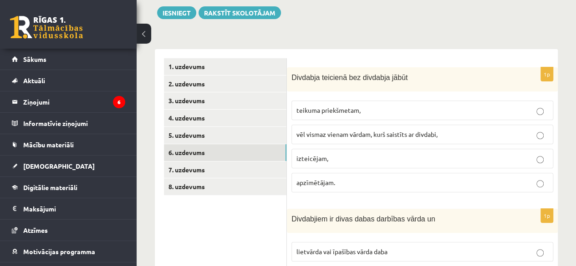
scroll to position [129, 0]
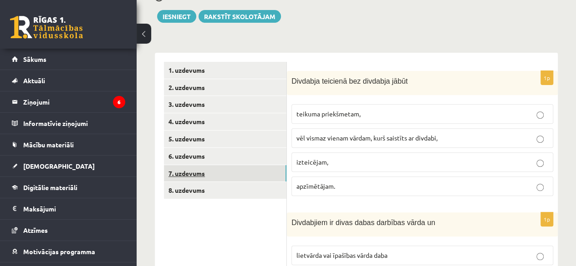
click at [219, 169] on link "7. uzdevums" at bounding box center [225, 173] width 122 height 17
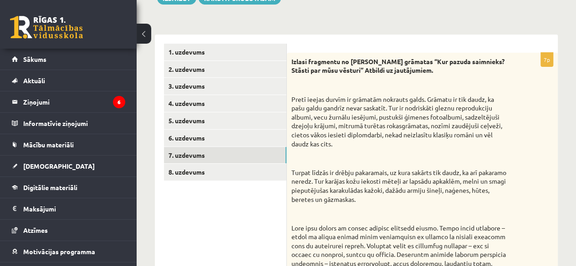
scroll to position [123, 0]
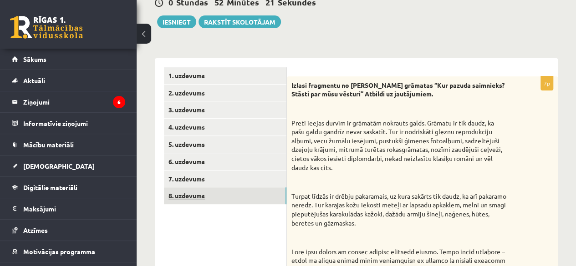
click at [227, 198] on link "8. uzdevums" at bounding box center [225, 195] width 122 height 17
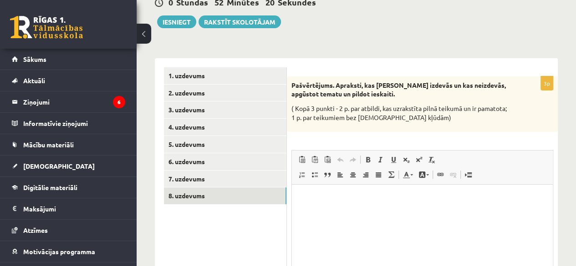
scroll to position [0, 0]
click at [343, 201] on p "Bagātinātā teksta redaktors, wiswyg-editor-user-answer-47025011715480" at bounding box center [422, 199] width 243 height 10
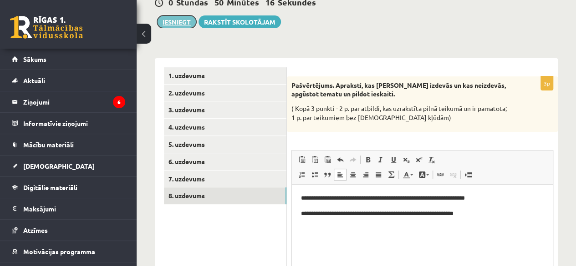
click at [178, 20] on button "Iesniegt" at bounding box center [176, 21] width 39 height 13
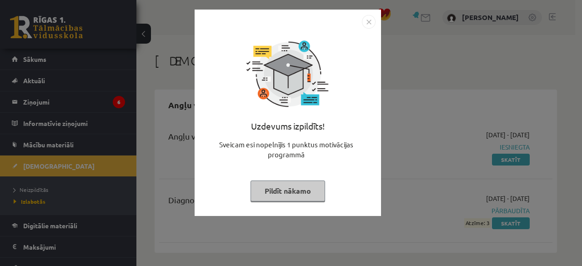
click at [268, 196] on button "Pildīt nākamo" at bounding box center [288, 191] width 75 height 21
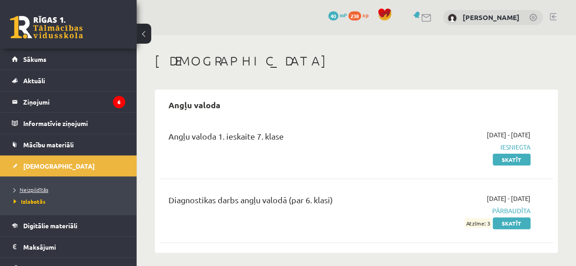
click at [52, 191] on link "Neizpildītās" at bounding box center [71, 190] width 114 height 8
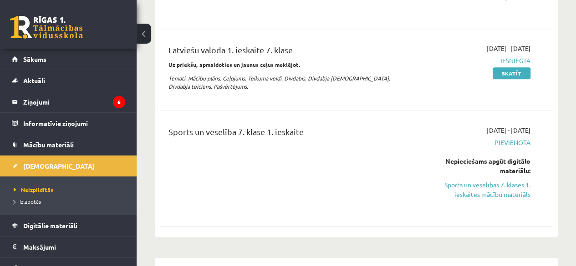
scroll to position [278, 0]
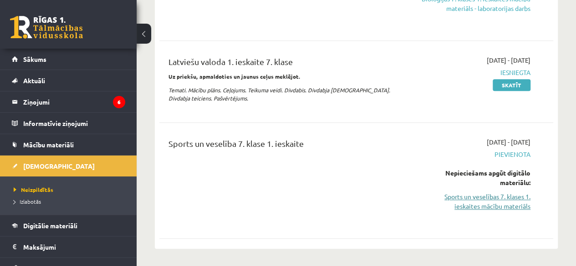
click at [482, 203] on link "Sports un veselības 7. klases 1. ieskaites mācību materiāls" at bounding box center [474, 201] width 111 height 19
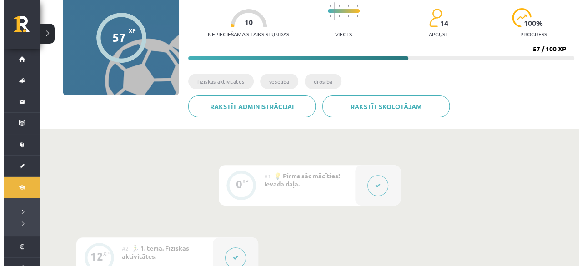
scroll to position [96, 0]
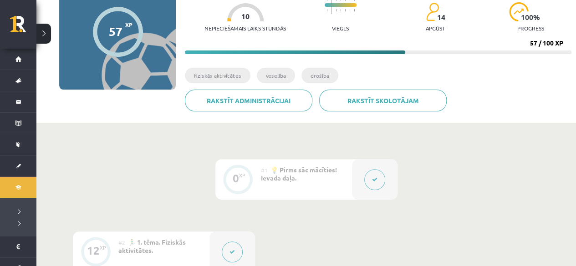
click at [377, 177] on button at bounding box center [374, 179] width 21 height 21
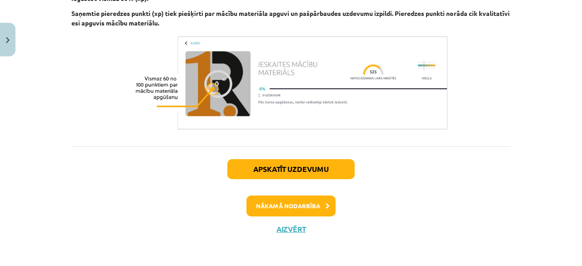
scroll to position [414, 0]
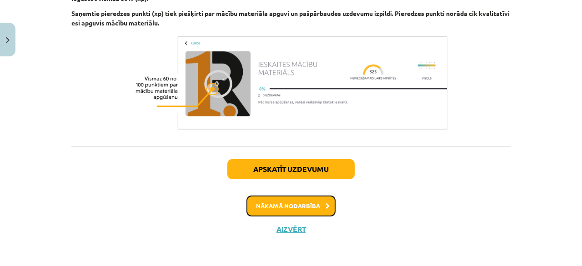
click at [298, 208] on button "Nākamā nodarbība" at bounding box center [291, 206] width 89 height 21
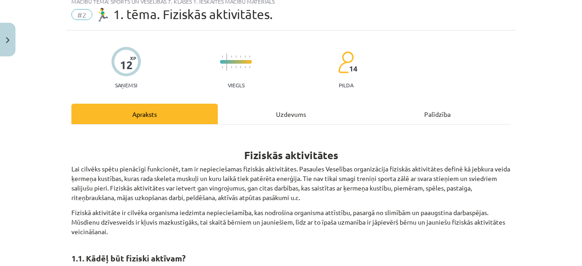
scroll to position [23, 0]
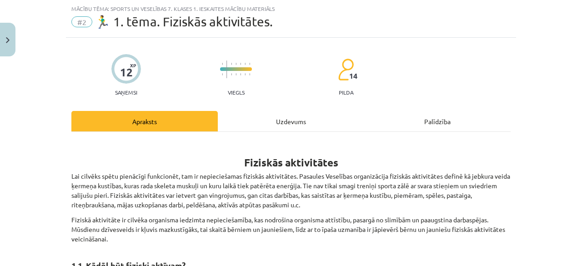
click at [278, 118] on div "Uzdevums" at bounding box center [291, 121] width 147 height 20
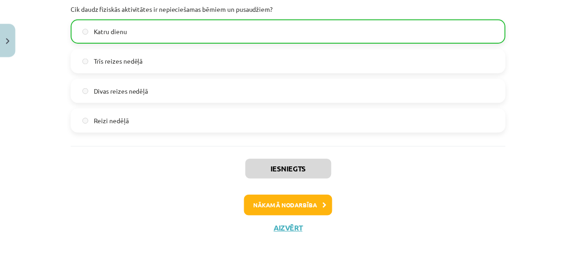
scroll to position [0, 0]
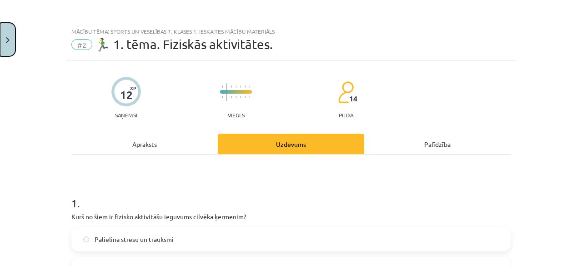
click at [8, 34] on button "Close" at bounding box center [7, 40] width 15 height 34
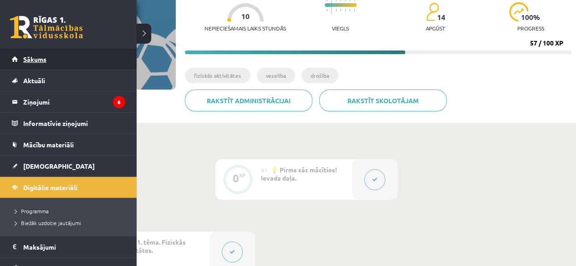
click at [45, 64] on link "Sākums" at bounding box center [68, 59] width 113 height 21
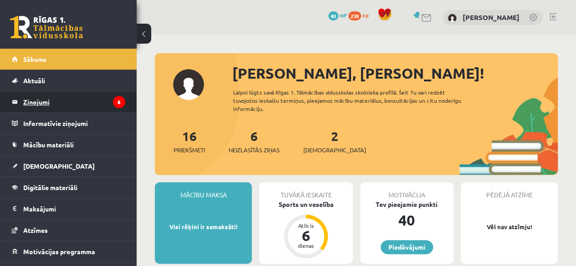
click at [71, 109] on legend "Ziņojumi 6" at bounding box center [74, 101] width 102 height 21
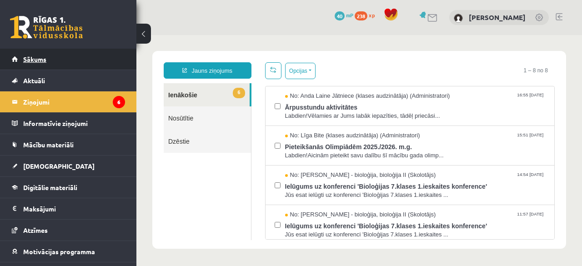
click at [30, 58] on span "Sākums" at bounding box center [34, 59] width 23 height 8
